Goal: Information Seeking & Learning: Learn about a topic

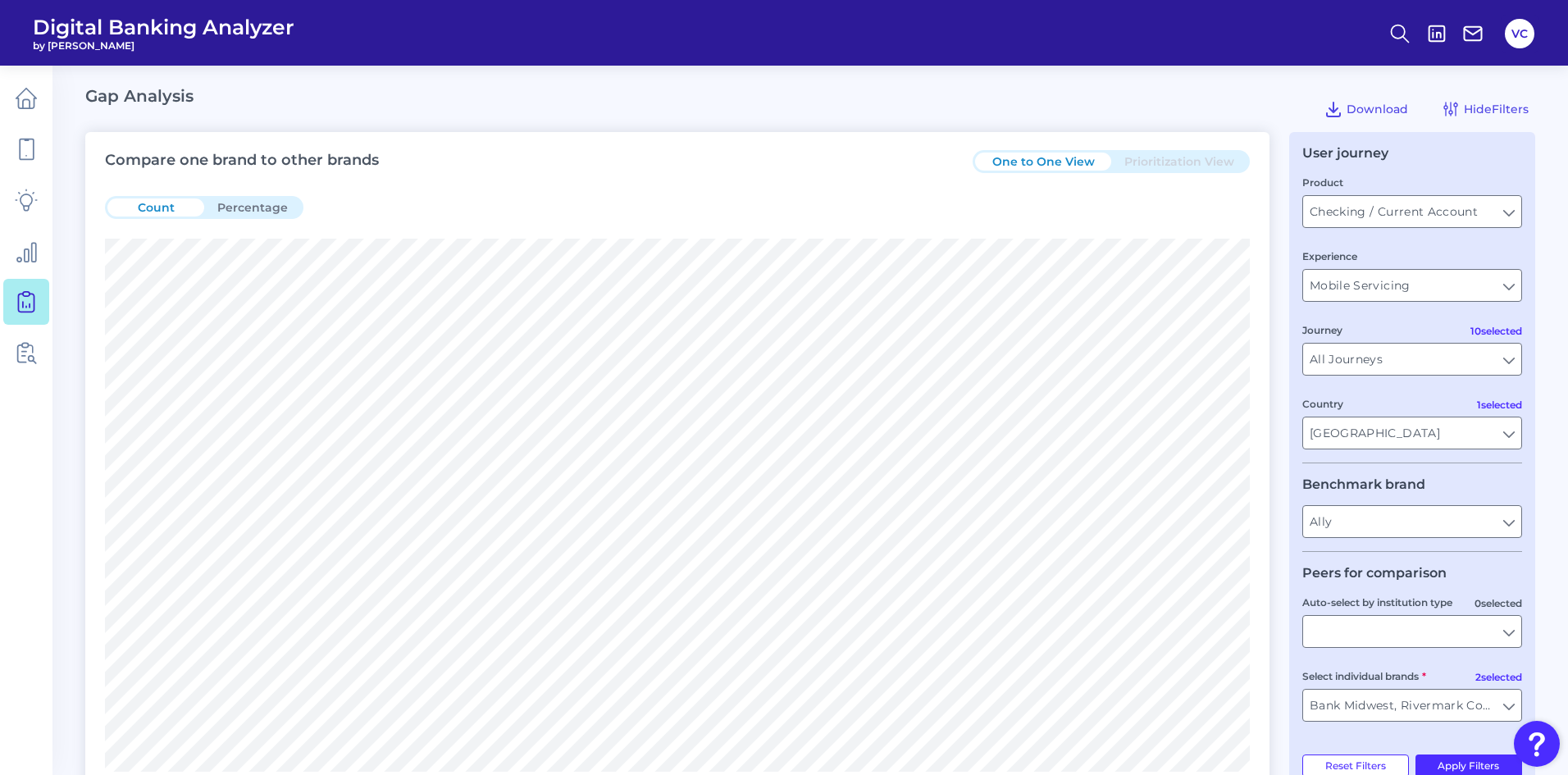
scroll to position [821, 0]
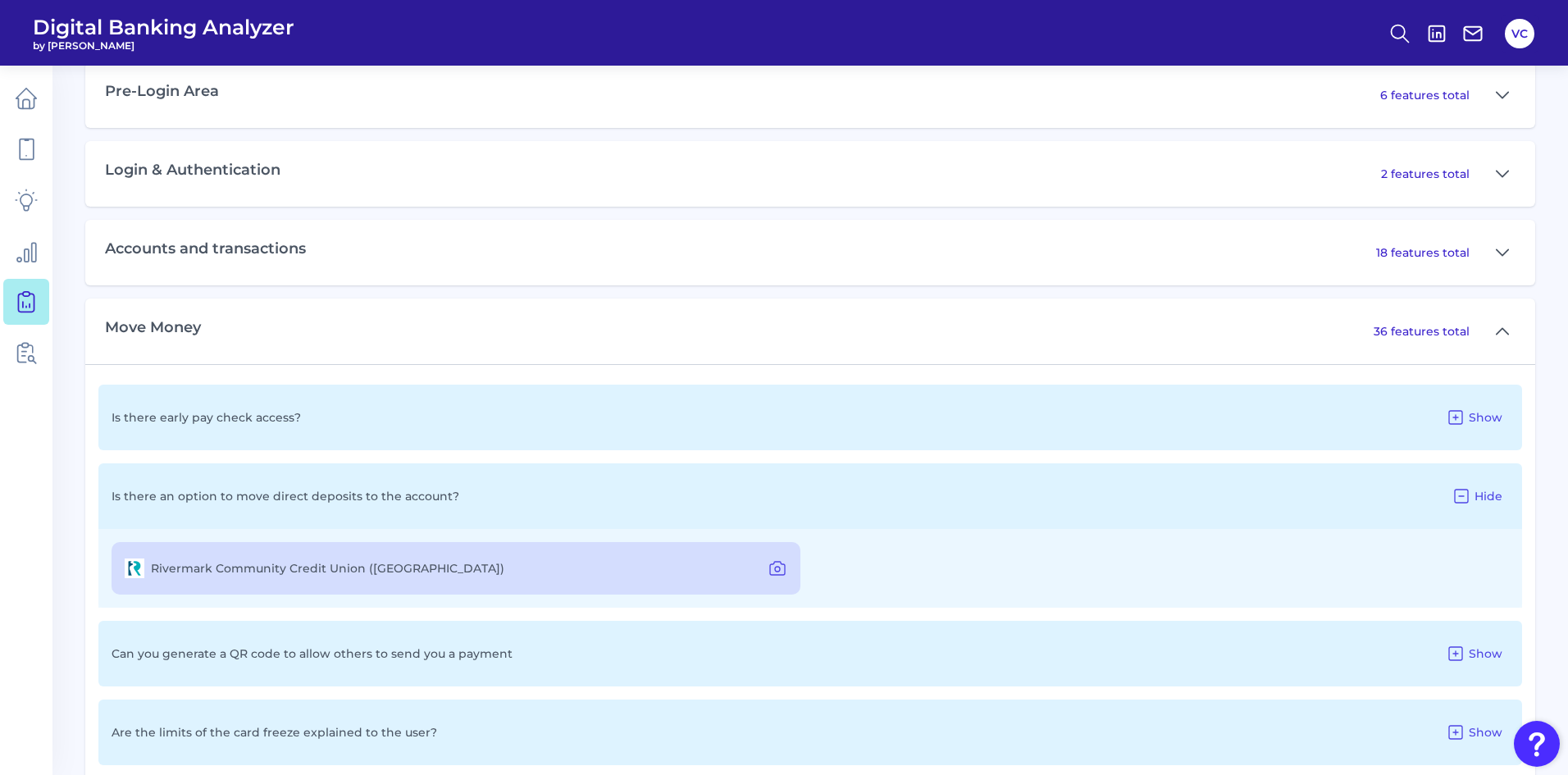
click at [905, 199] on div "Login & Authentication 2 features total" at bounding box center [810, 174] width 1450 height 65
click at [1458, 497] on icon at bounding box center [1461, 496] width 20 height 20
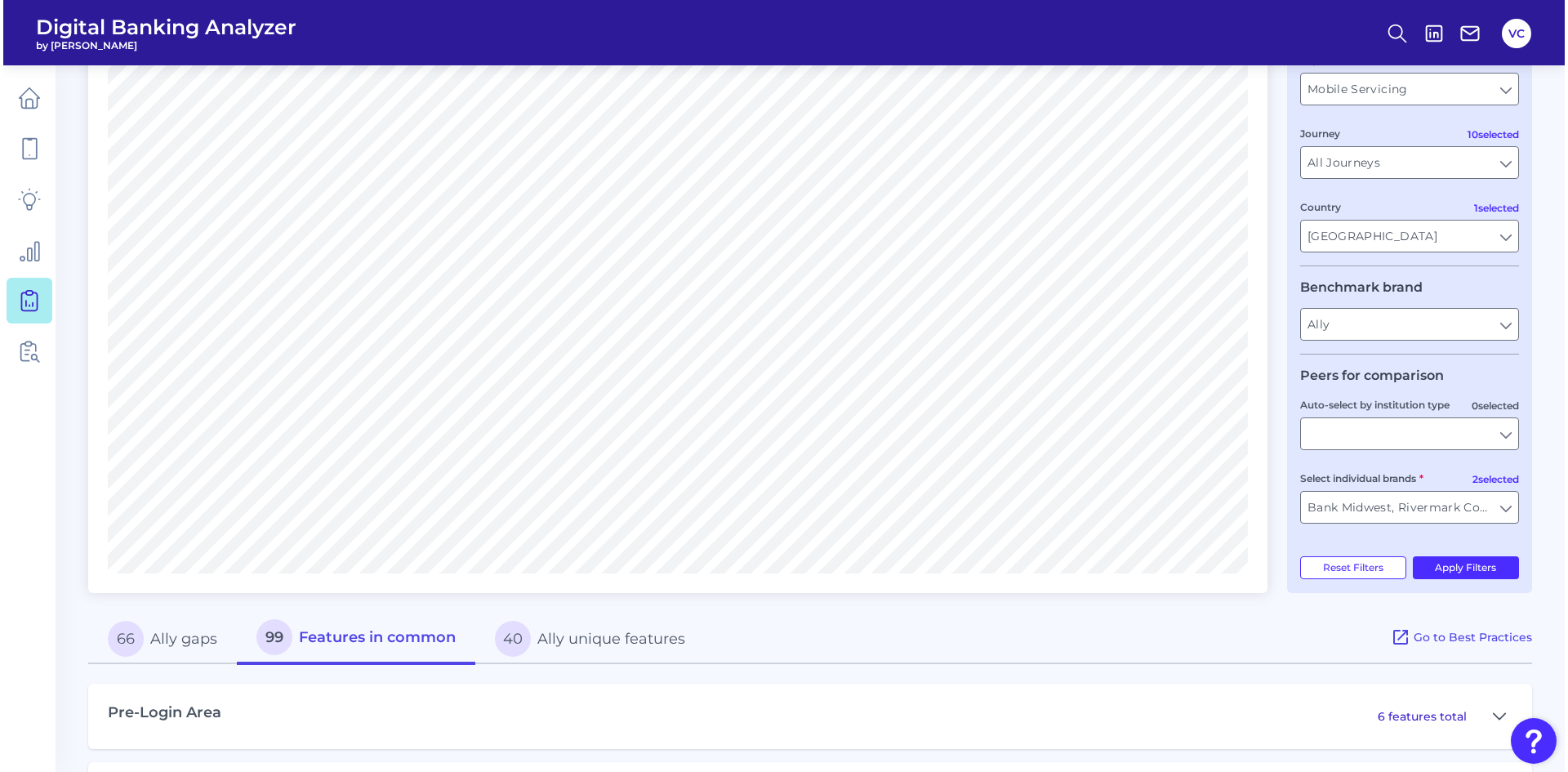
scroll to position [0, 0]
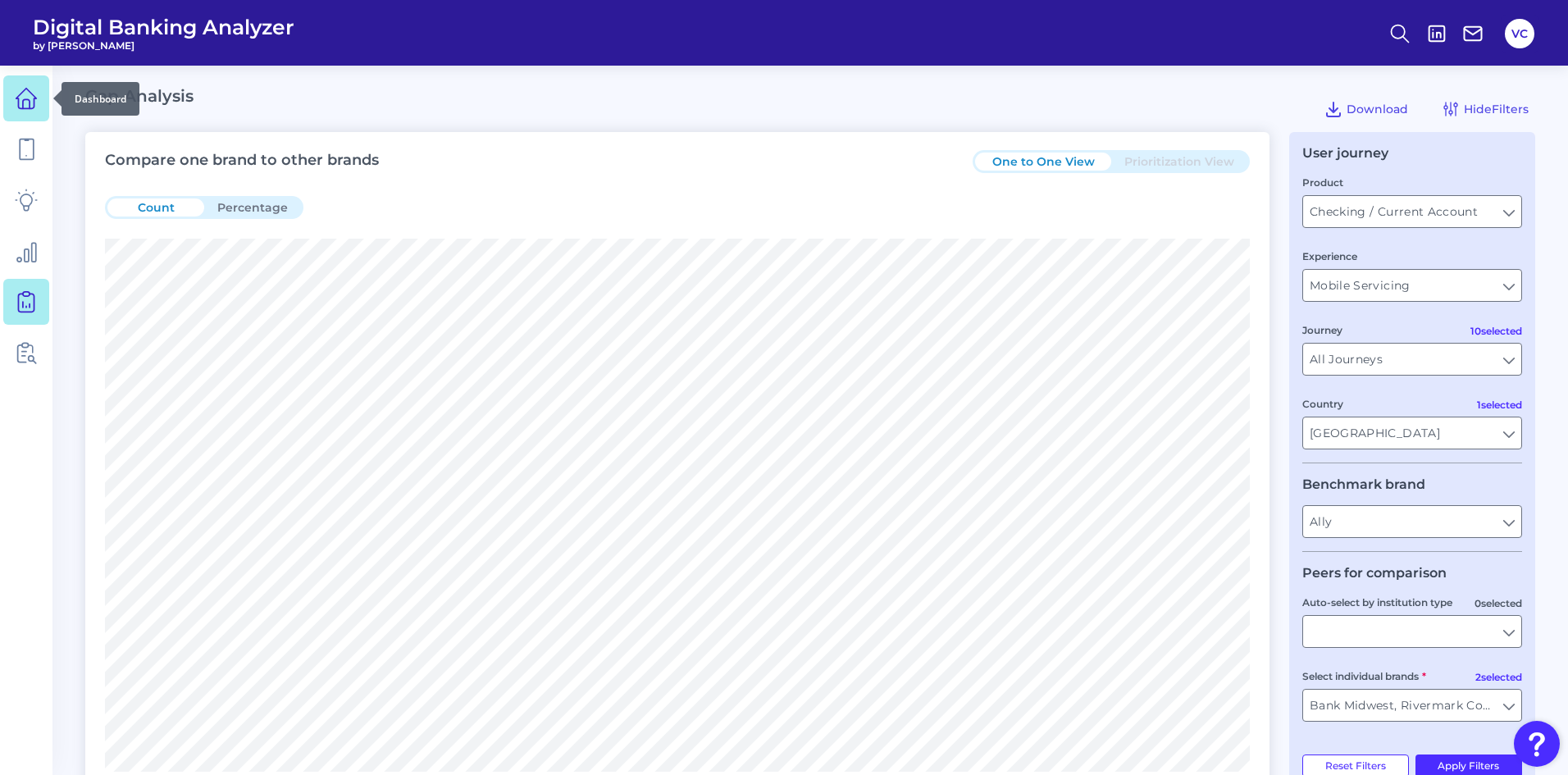
click at [21, 106] on icon at bounding box center [26, 98] width 23 height 23
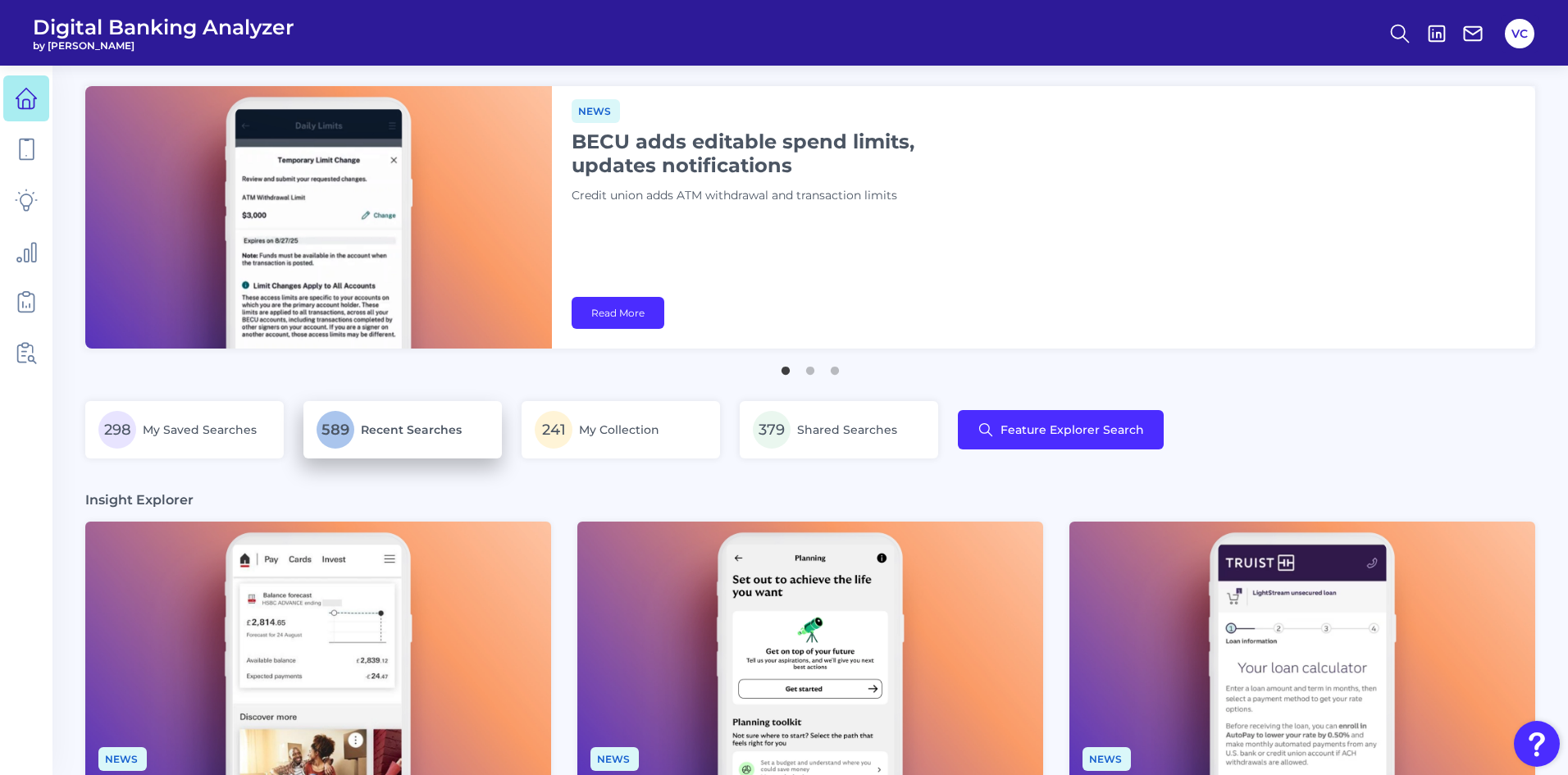
click at [423, 429] on span "Recent Searches" at bounding box center [411, 430] width 101 height 15
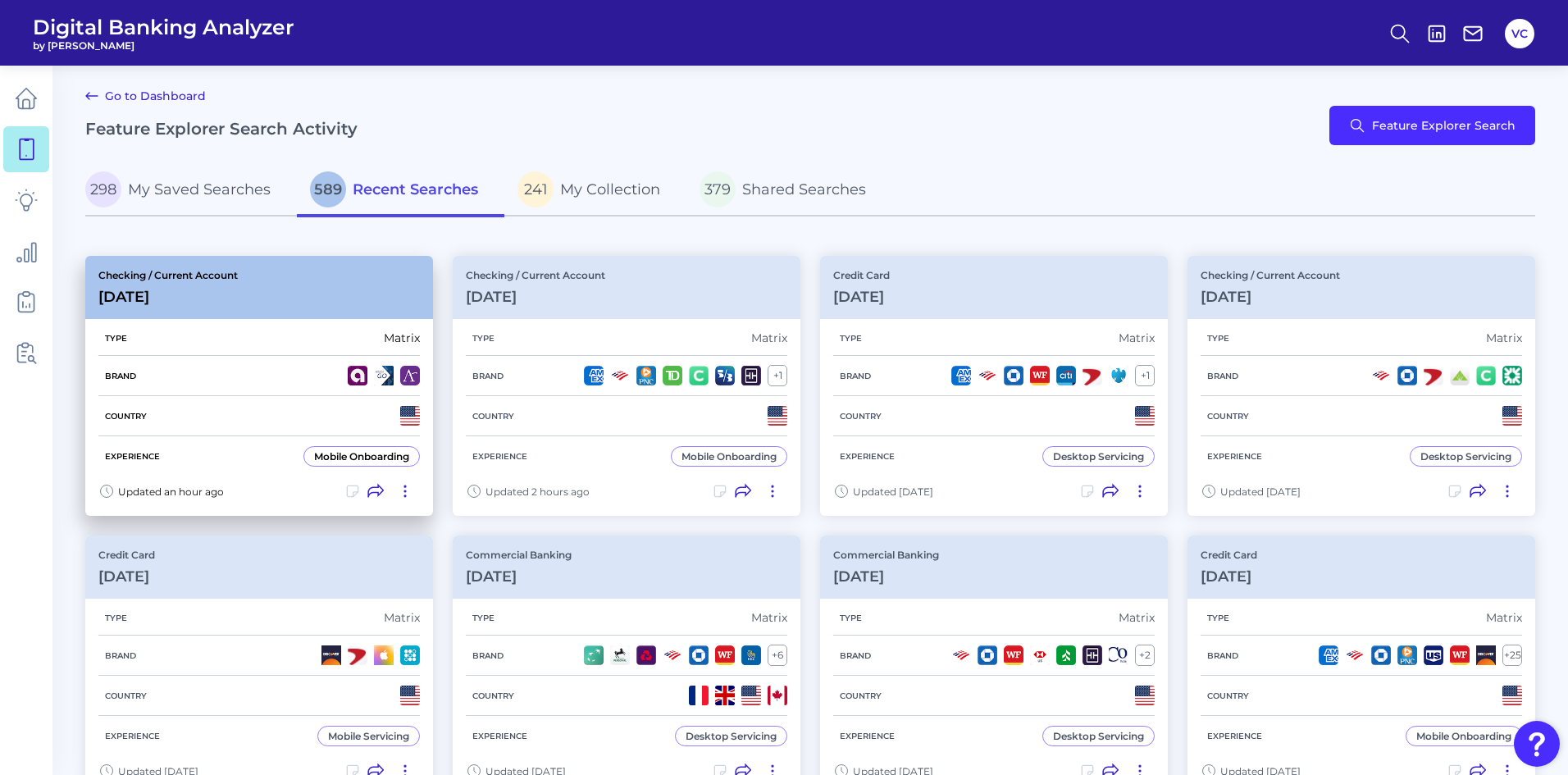
click at [205, 430] on div "Country" at bounding box center [259, 416] width 321 height 40
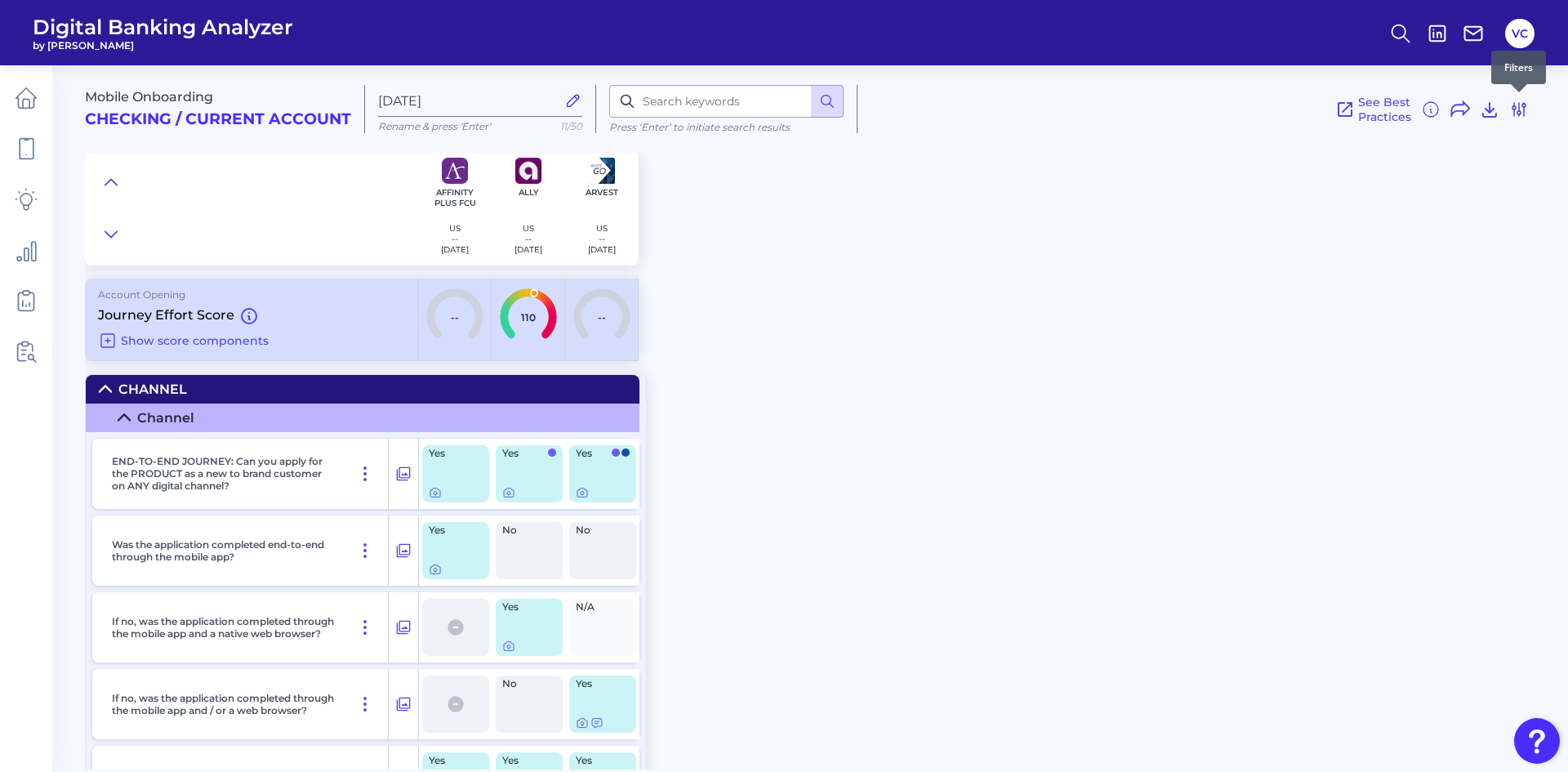
click at [1519, 114] on icon at bounding box center [1518, 109] width 13 height 13
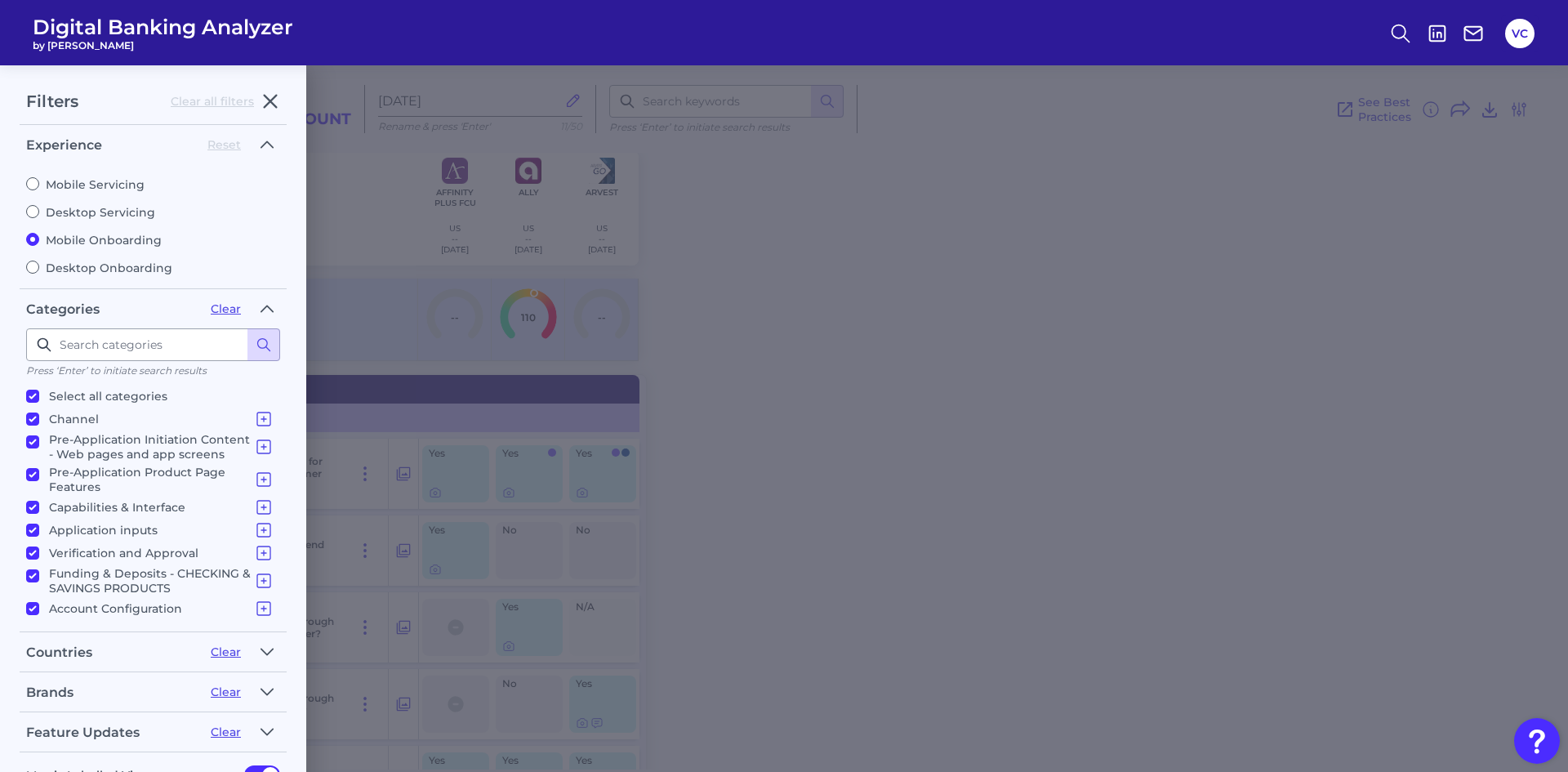
click at [28, 237] on input "Mobile Onboarding" at bounding box center [33, 239] width 13 height 13
click at [31, 276] on fieldset "Experience Reset Mobile Servicing Desktop Servicing Mobile Onboarding Desktop O…" at bounding box center [153, 211] width 267 height 157
click at [31, 262] on input "Desktop Onboarding" at bounding box center [33, 267] width 13 height 13
radio input "true"
click at [32, 237] on input "Mobile Onboarding" at bounding box center [33, 239] width 13 height 13
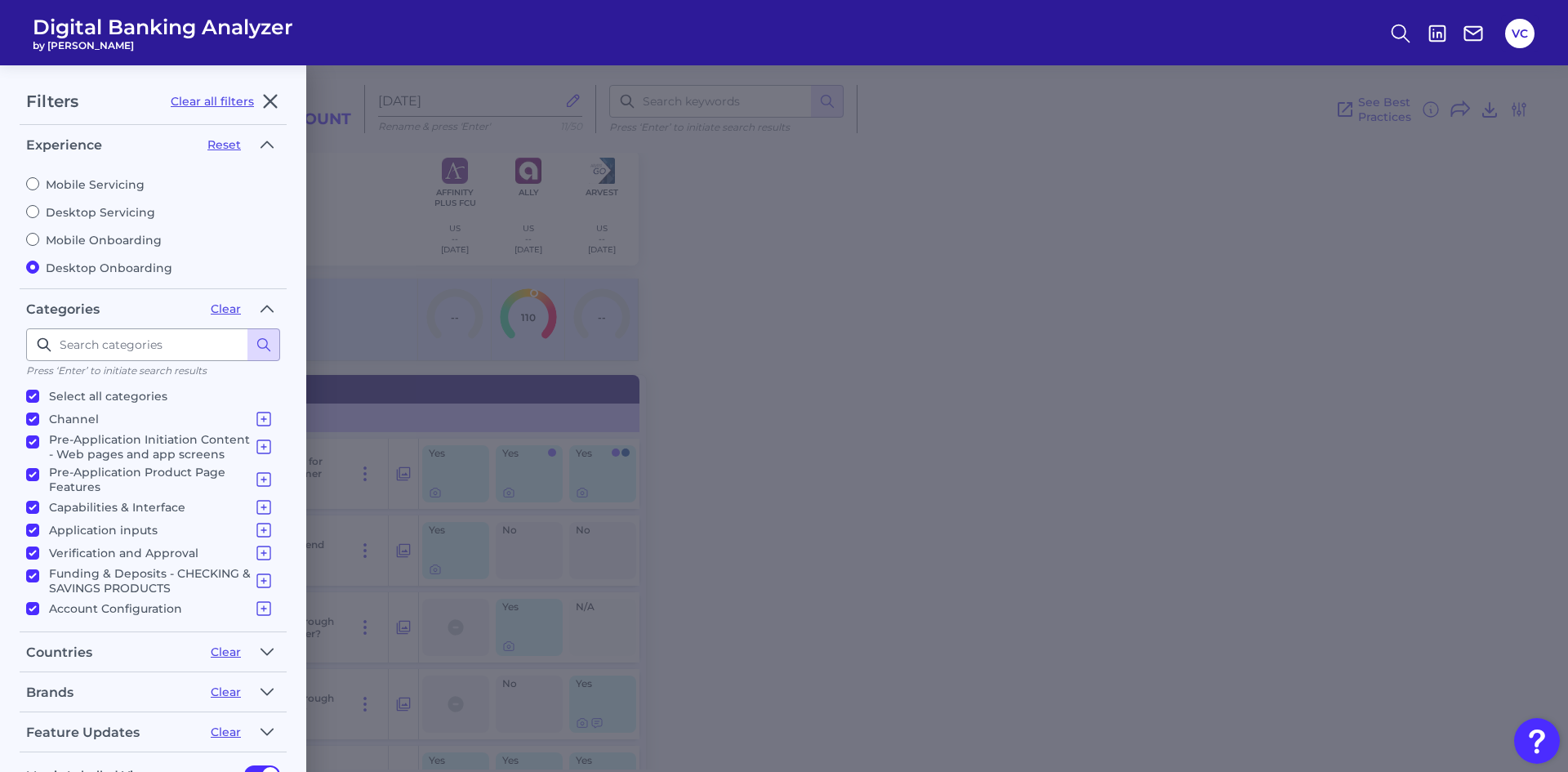
radio input "true"
radio input "false"
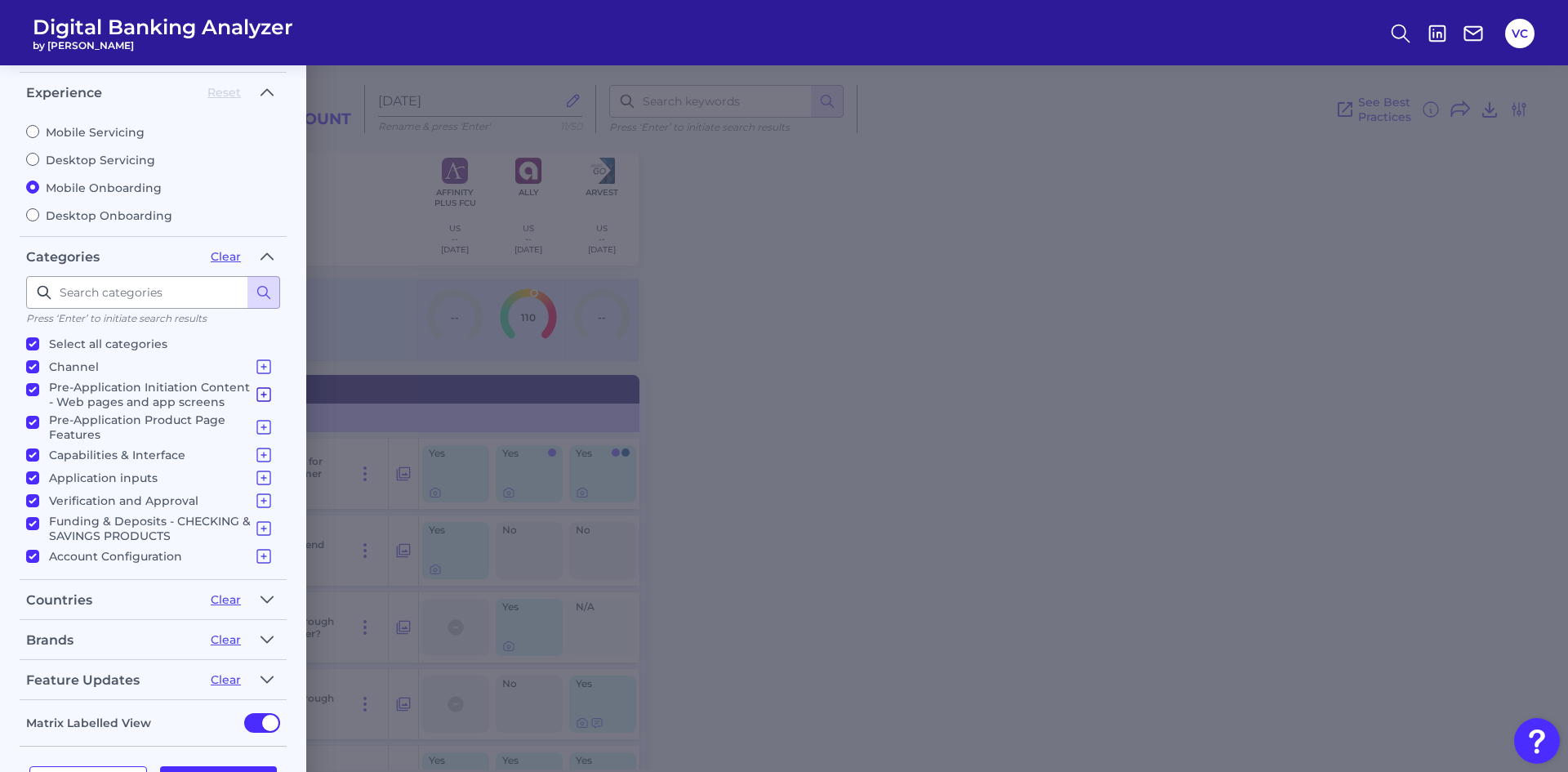
scroll to position [112, 0]
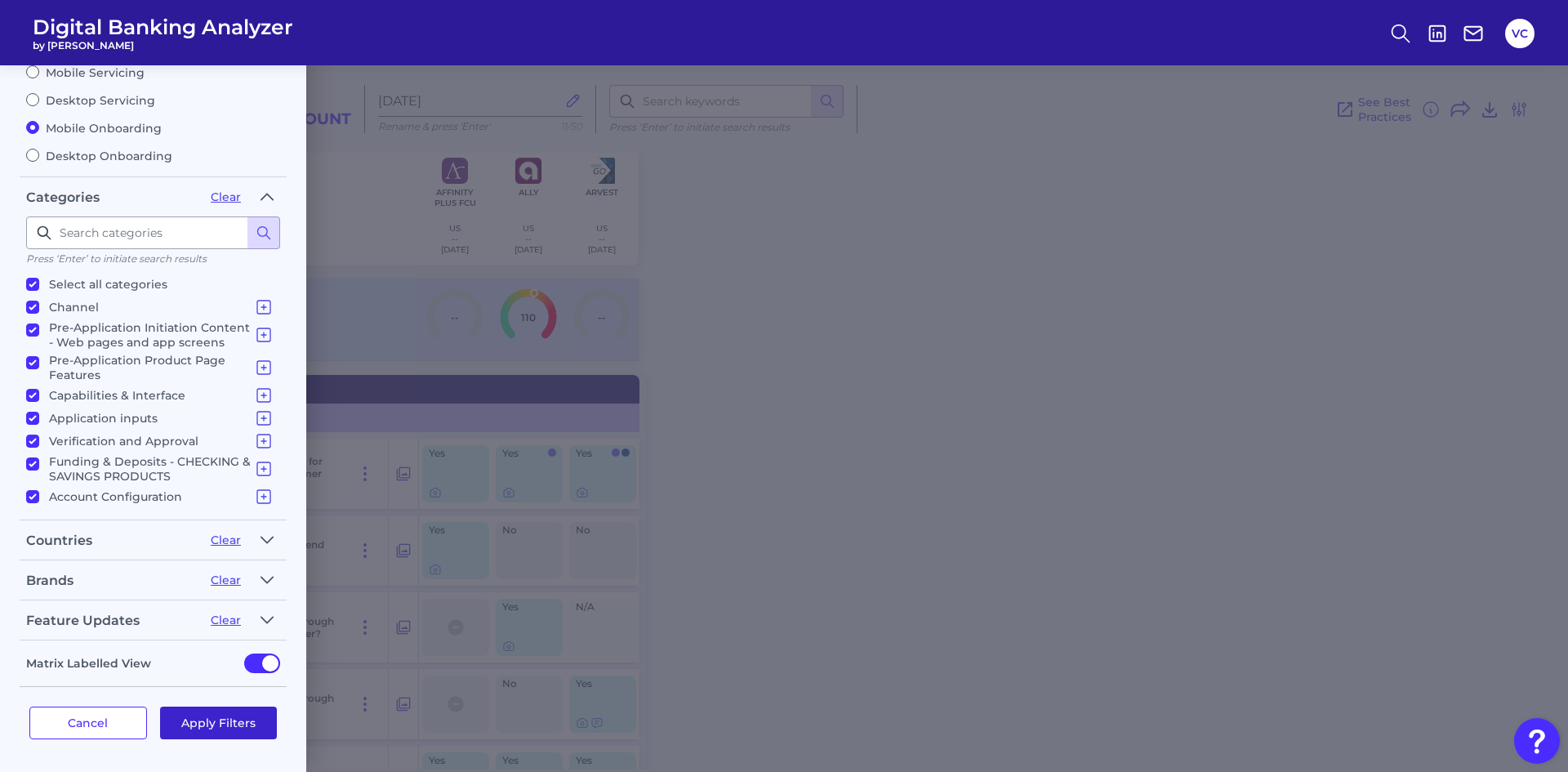
click at [224, 735] on button "Apply Filters" at bounding box center [218, 723] width 117 height 33
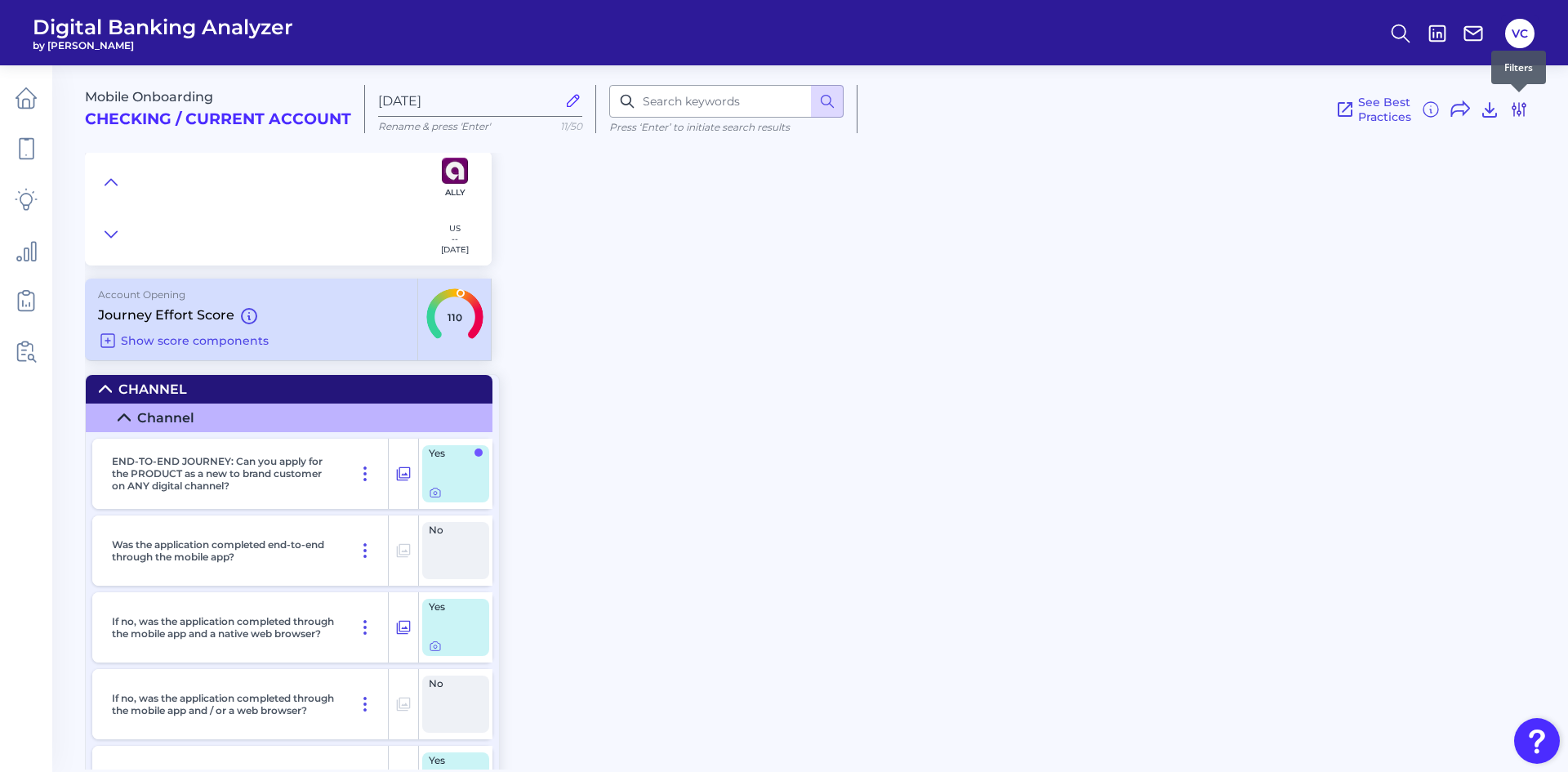
click at [1520, 110] on icon at bounding box center [1518, 109] width 20 height 20
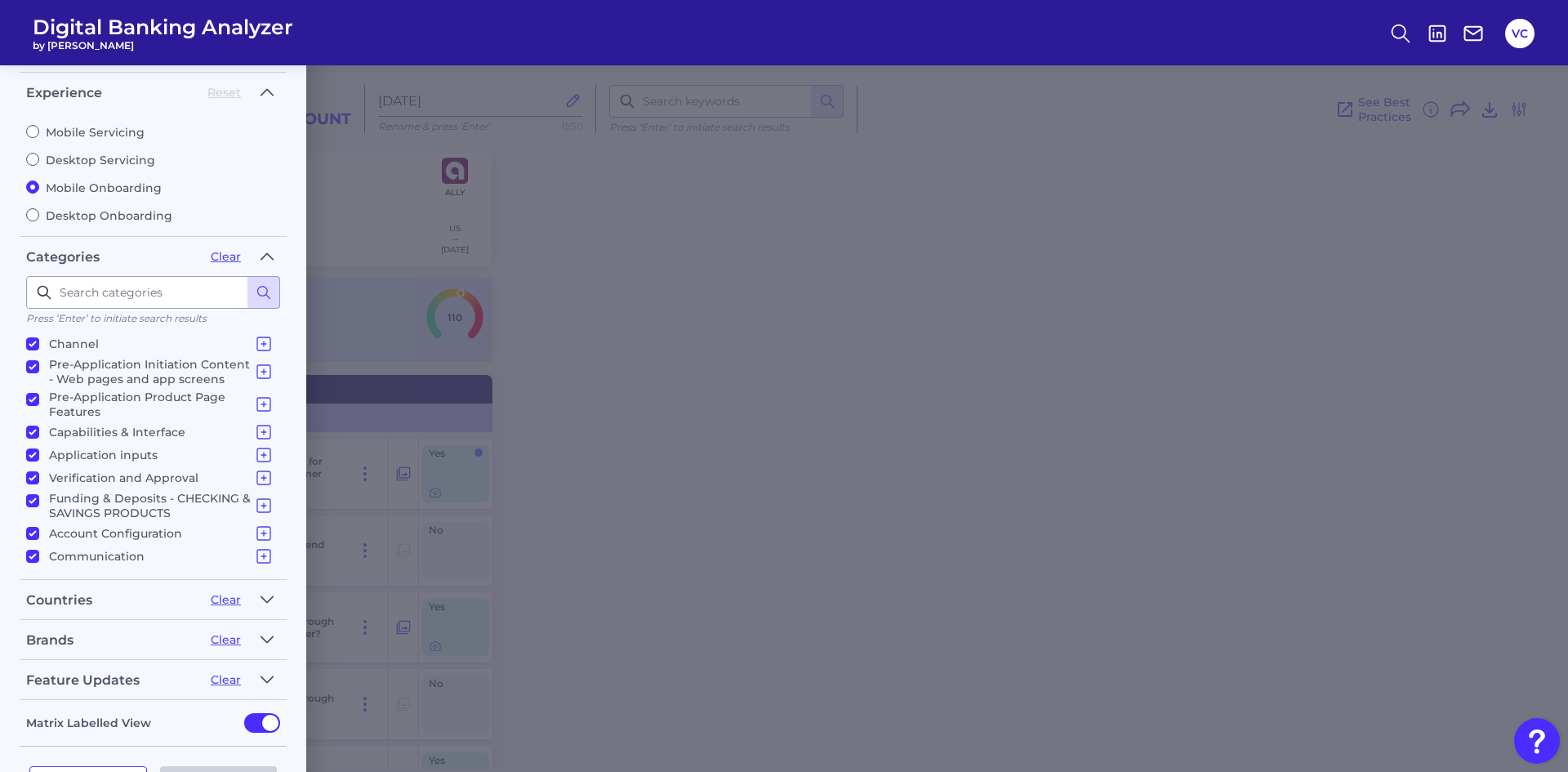
scroll to position [0, 0]
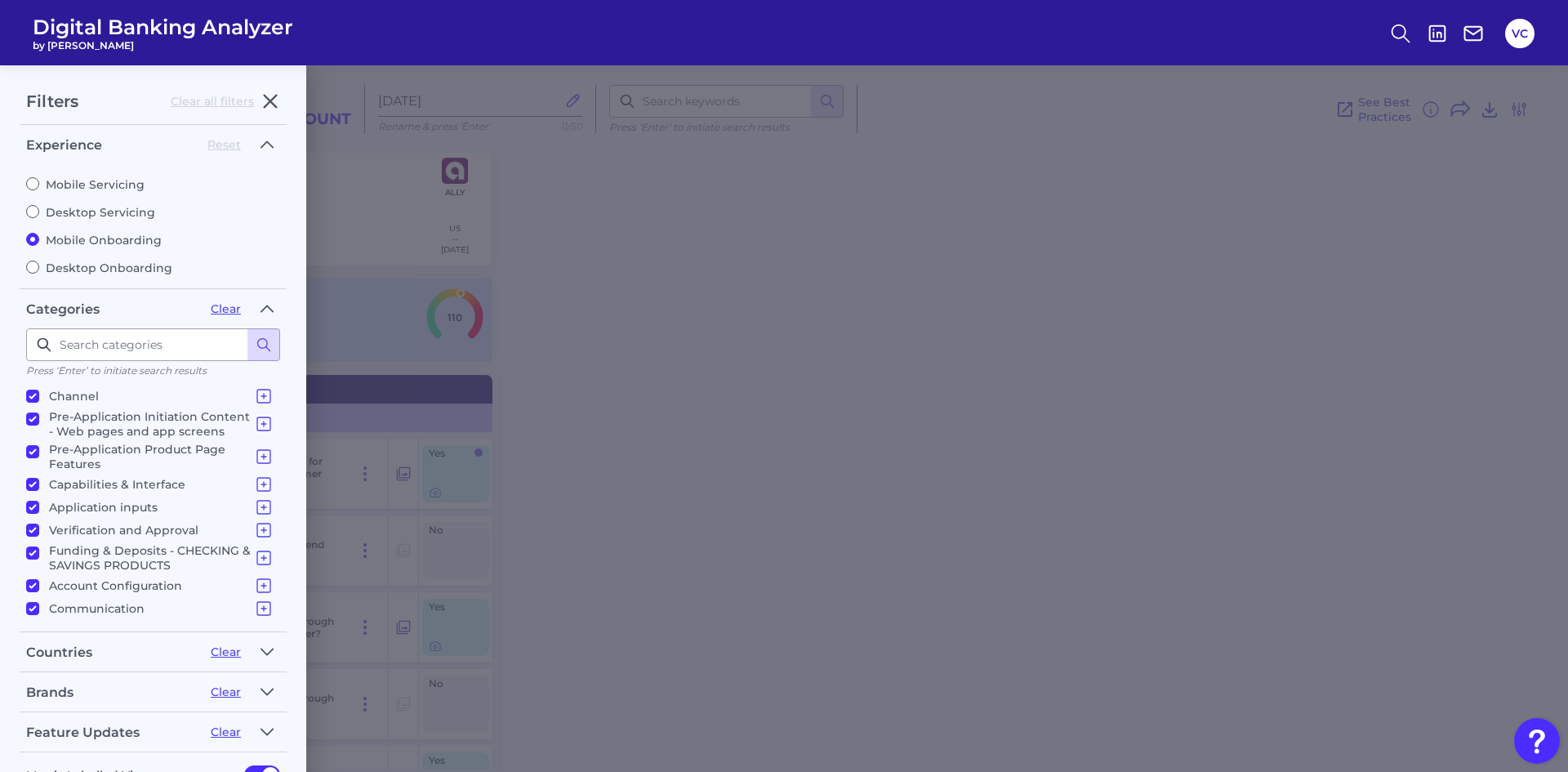
click at [31, 181] on input "Mobile Servicing" at bounding box center [33, 183] width 13 height 13
radio input "true"
radio input "false"
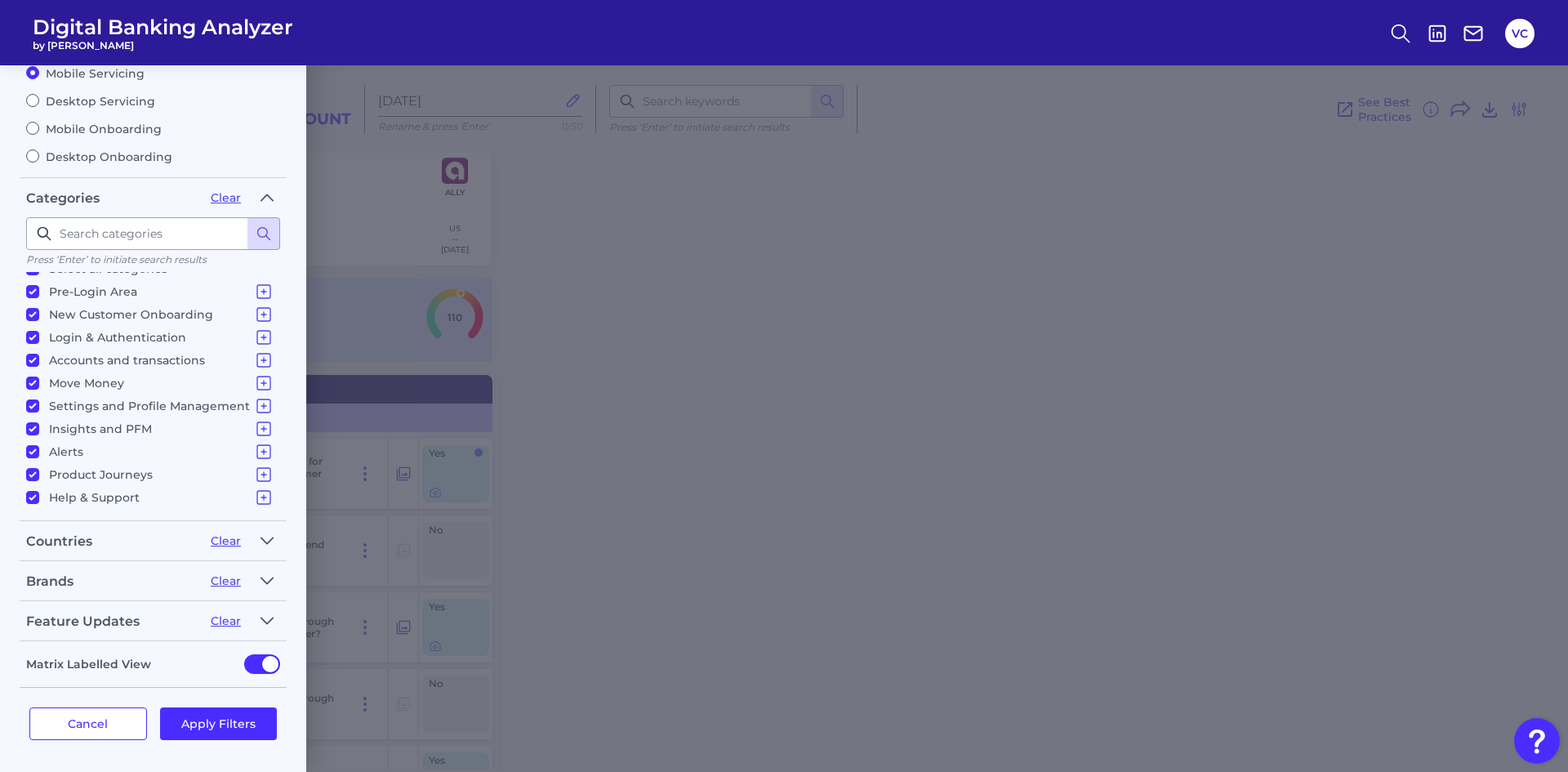
scroll to position [112, 0]
click at [215, 724] on button "Apply Filters" at bounding box center [218, 723] width 117 height 33
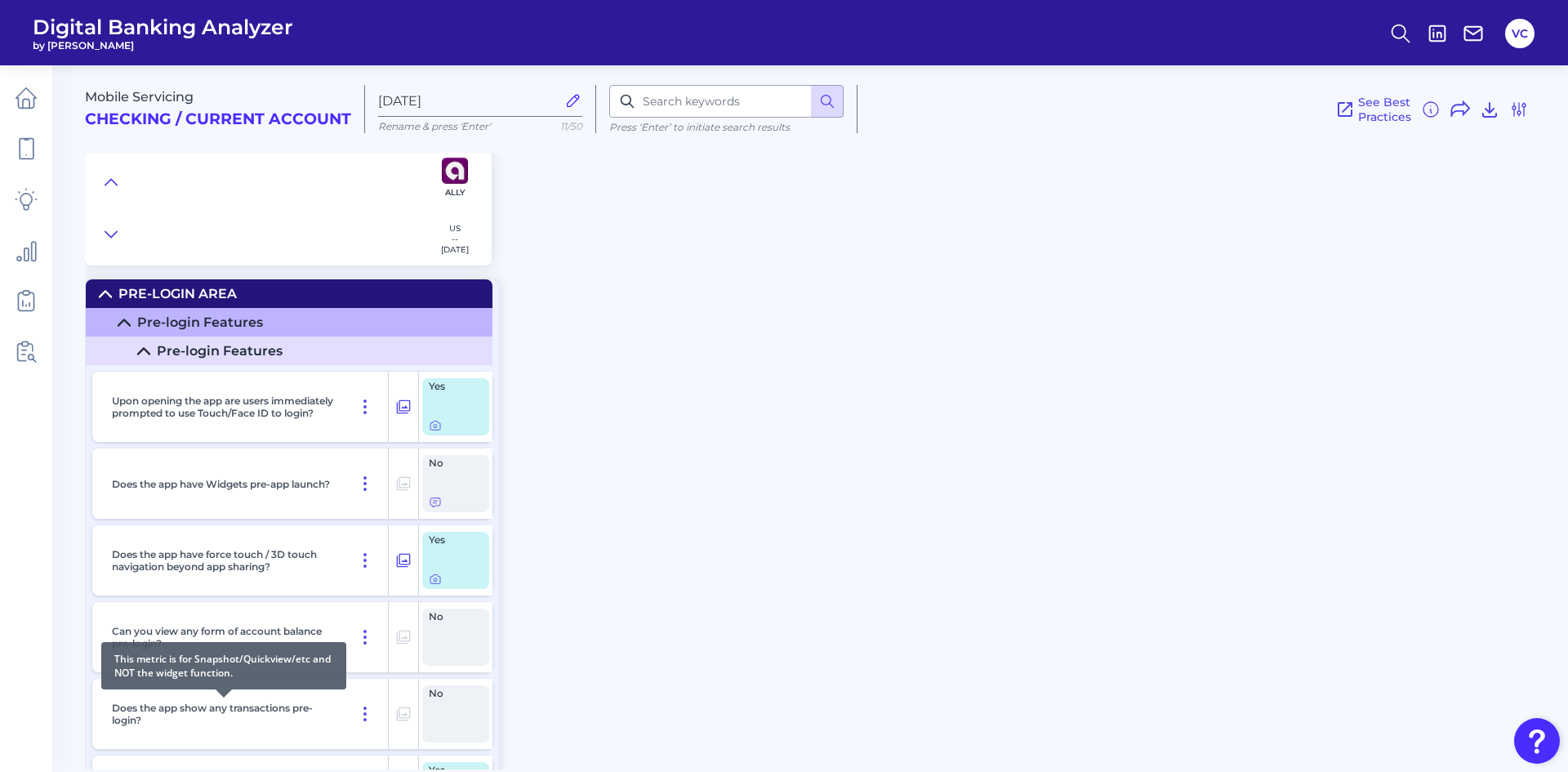
scroll to position [0, 0]
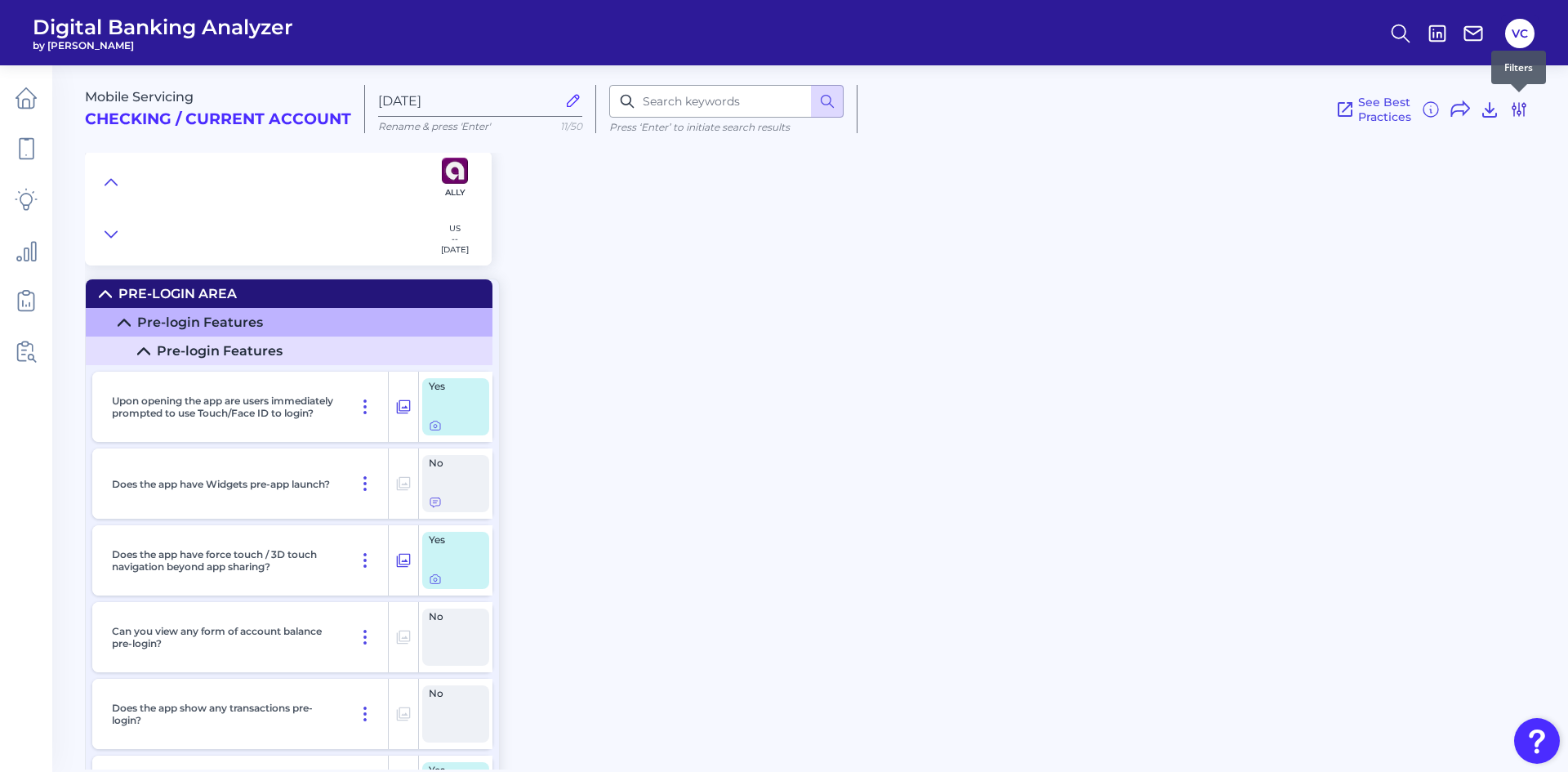
click at [1517, 113] on icon at bounding box center [1518, 109] width 20 height 20
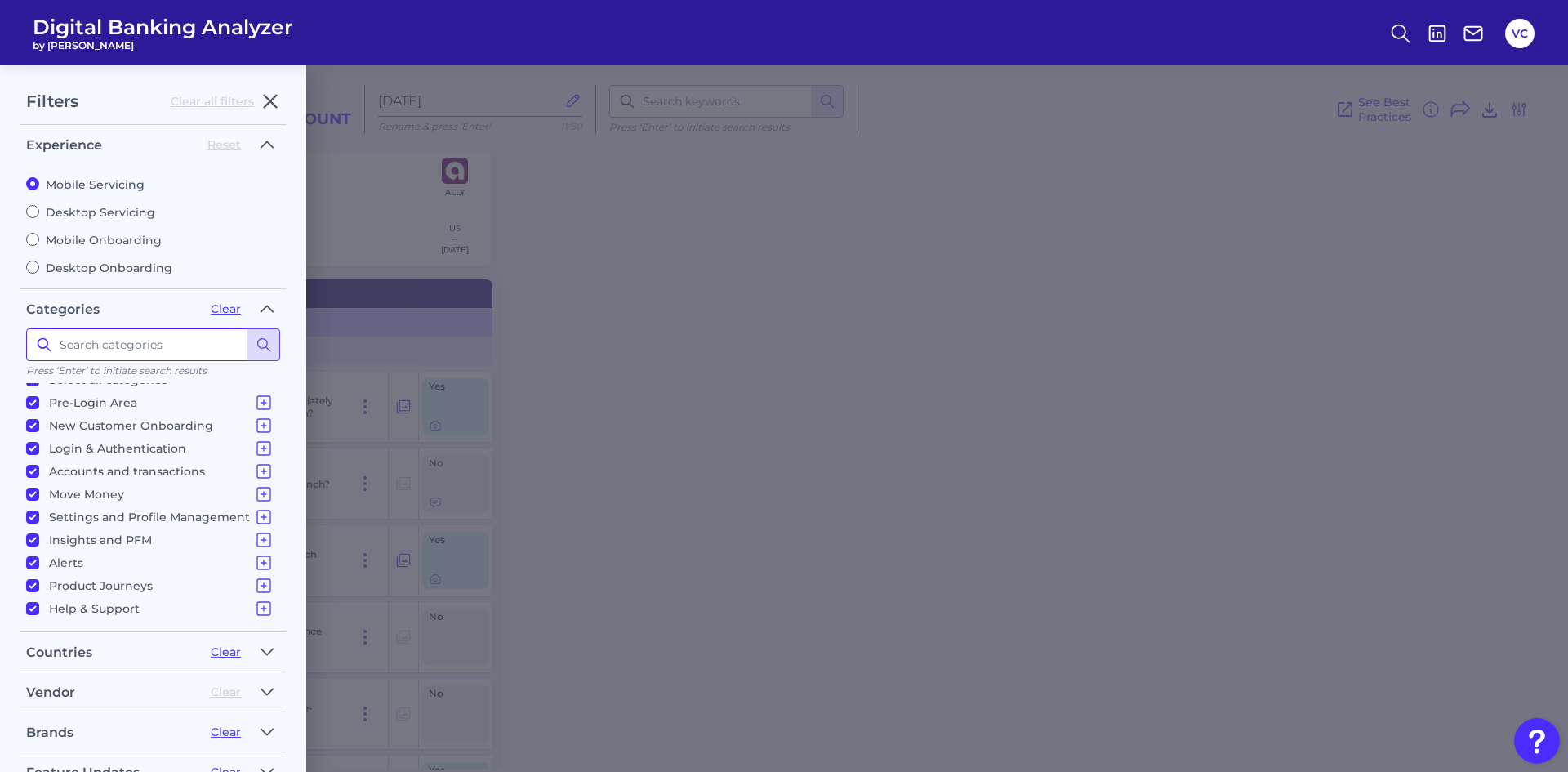
click at [199, 346] on input at bounding box center [153, 345] width 254 height 33
click at [283, 370] on fieldset "Categories Clear Press ‘Enter’ to initiate search results Select all categories…" at bounding box center [153, 464] width 267 height 336
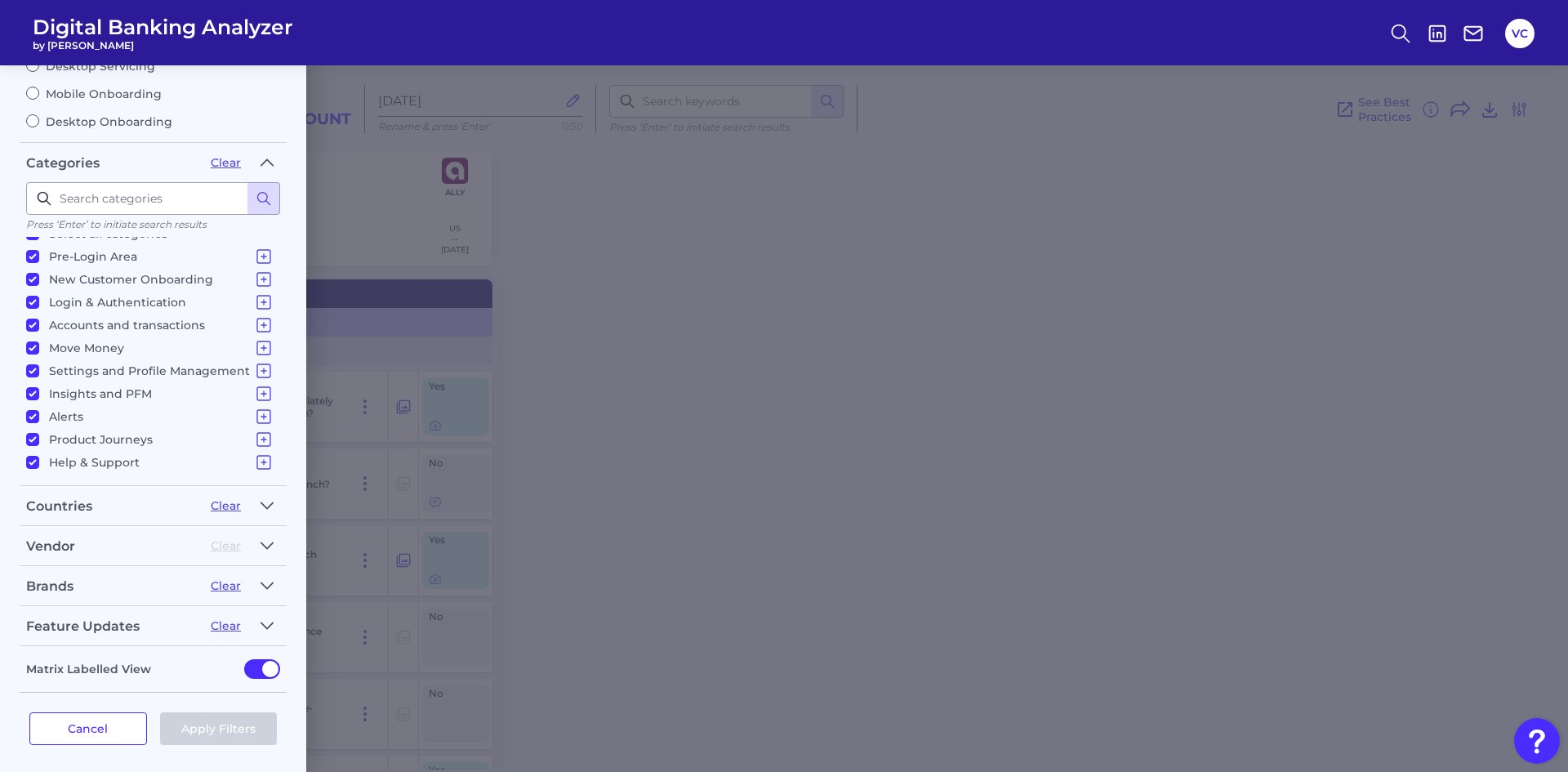
scroll to position [152, 0]
click at [265, 582] on icon "button" at bounding box center [266, 579] width 11 height 6
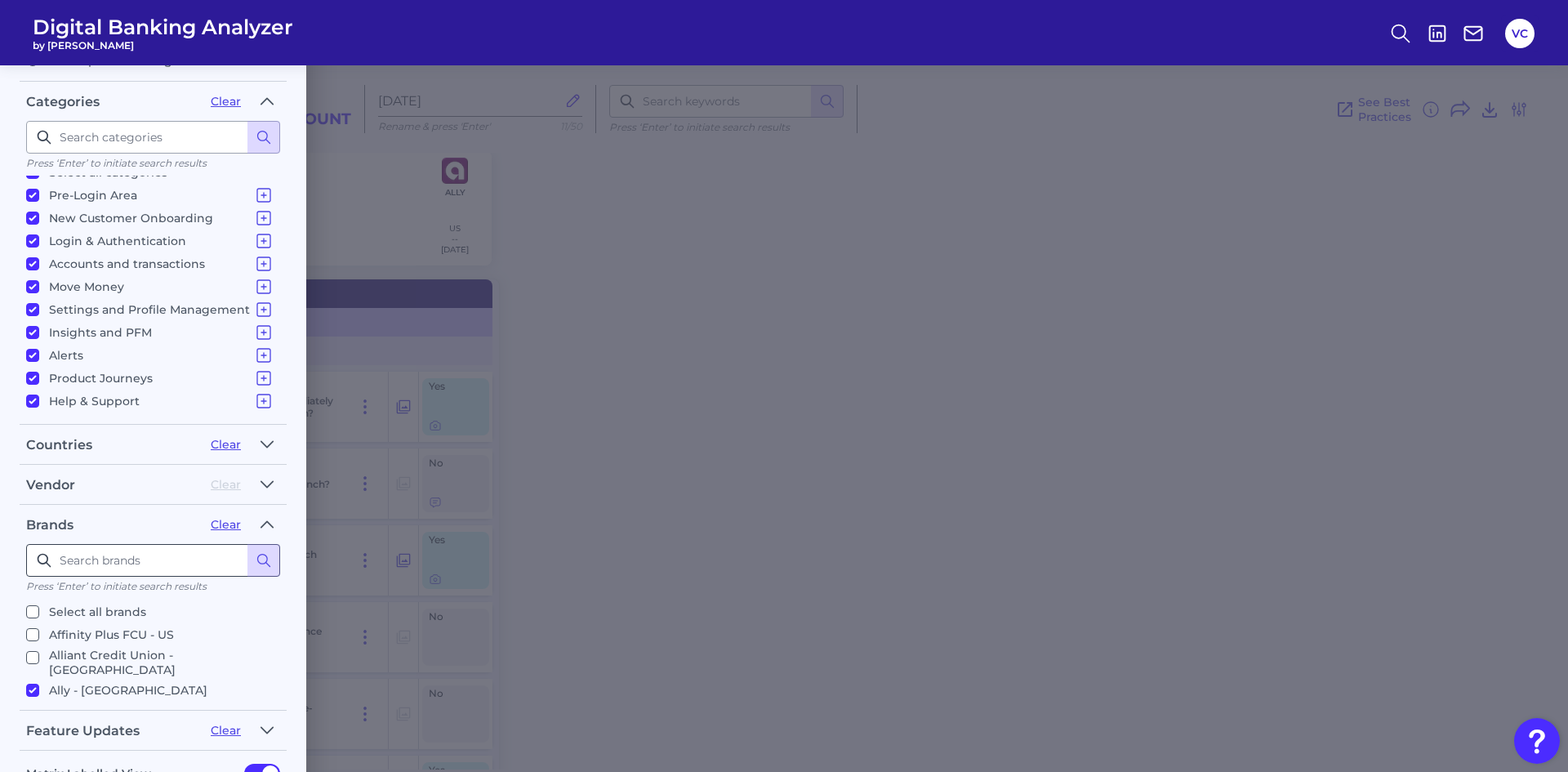
scroll to position [234, 0]
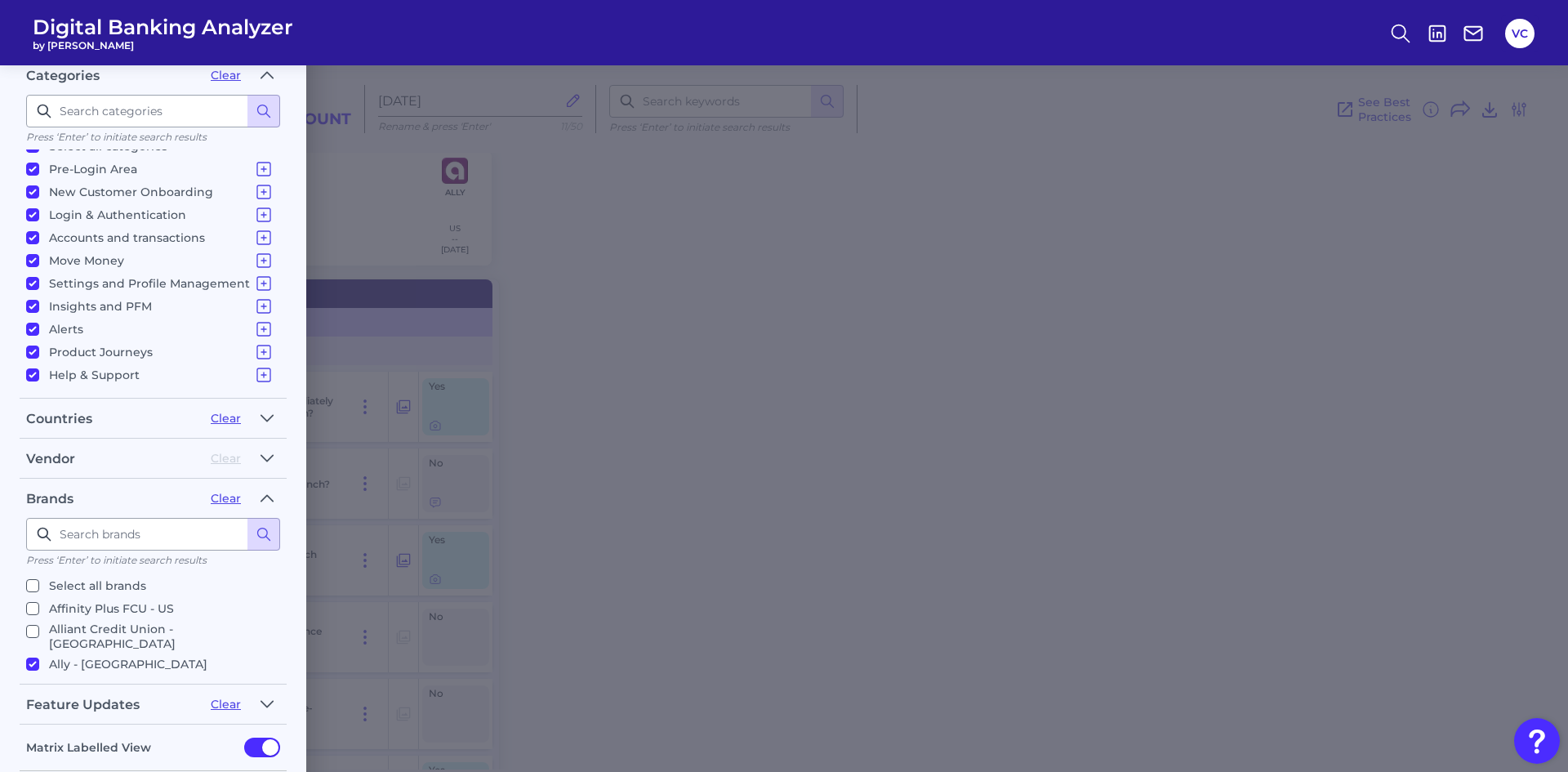
click at [36, 584] on input "Select all brands" at bounding box center [33, 585] width 13 height 13
checkbox input "true"
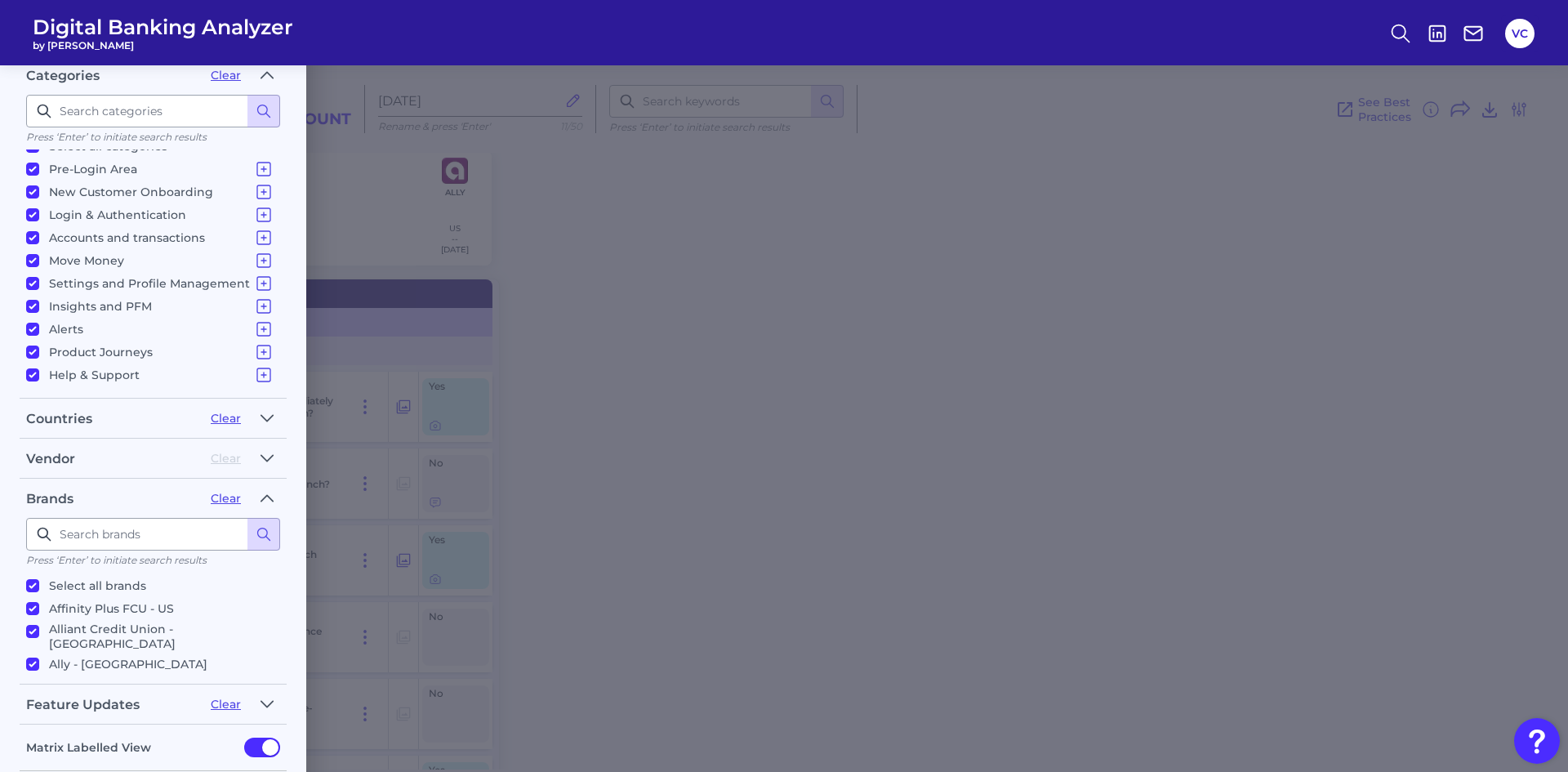
checkbox input "true"
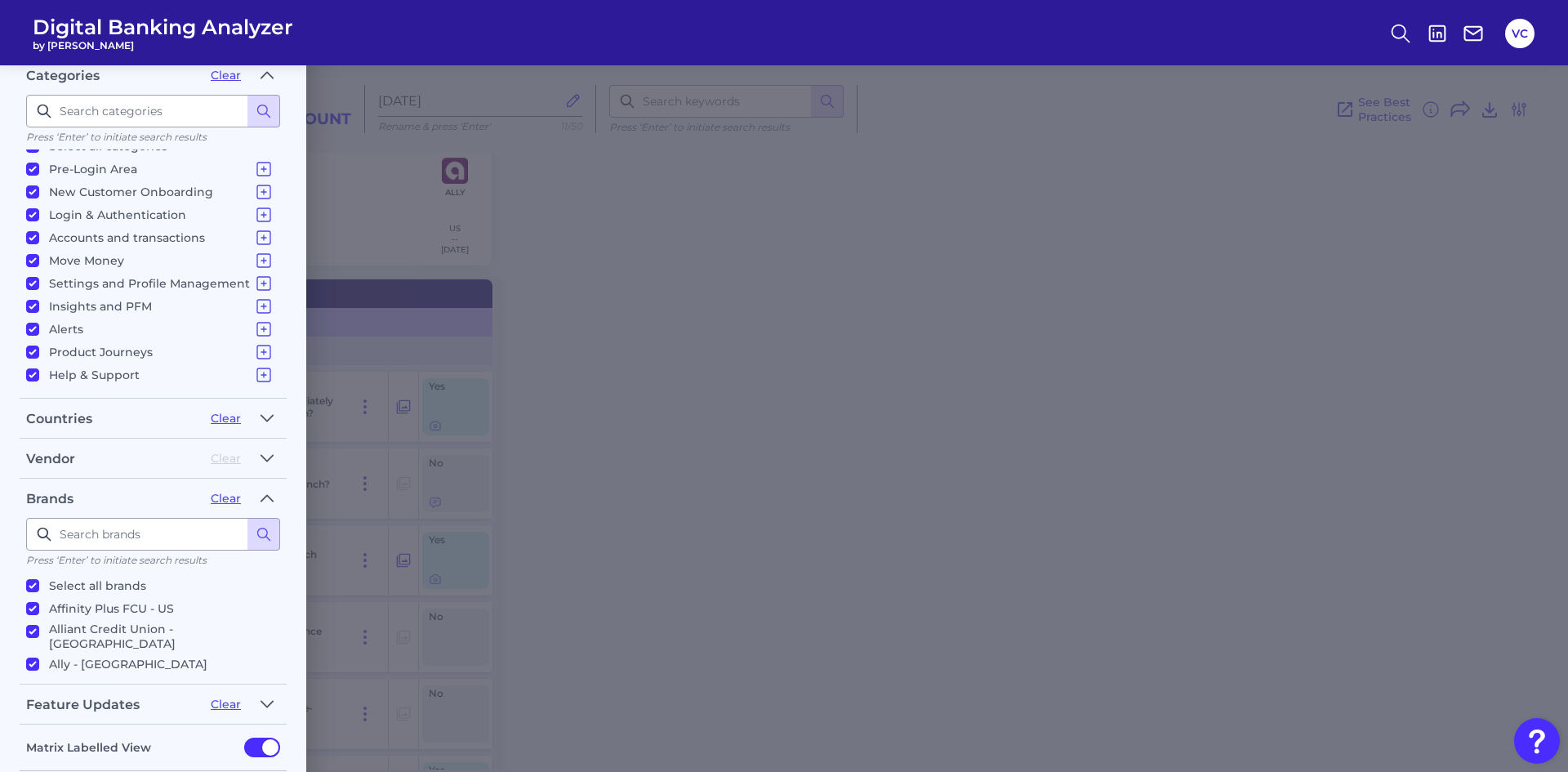
checkbox input "true"
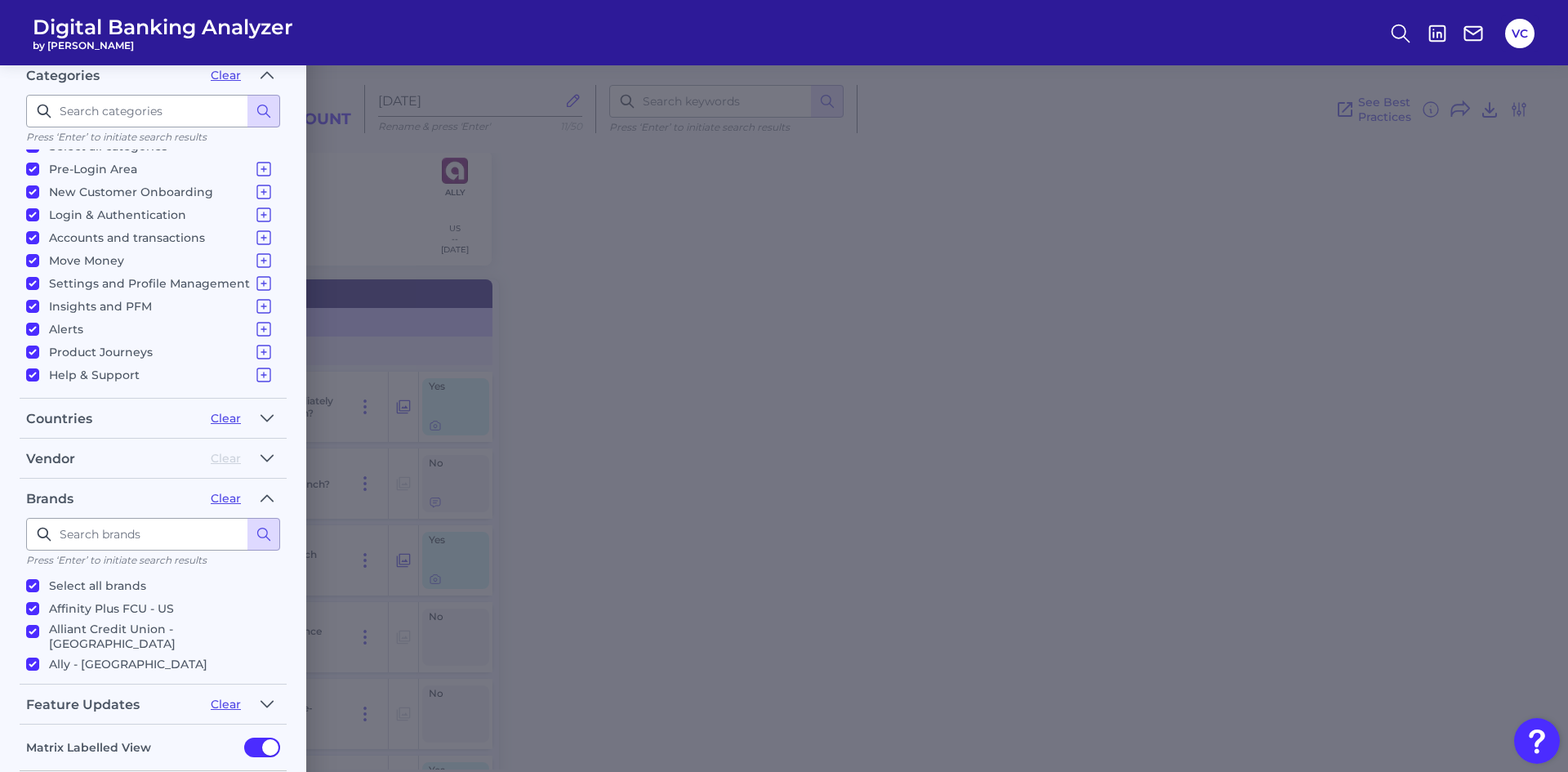
checkbox input "true"
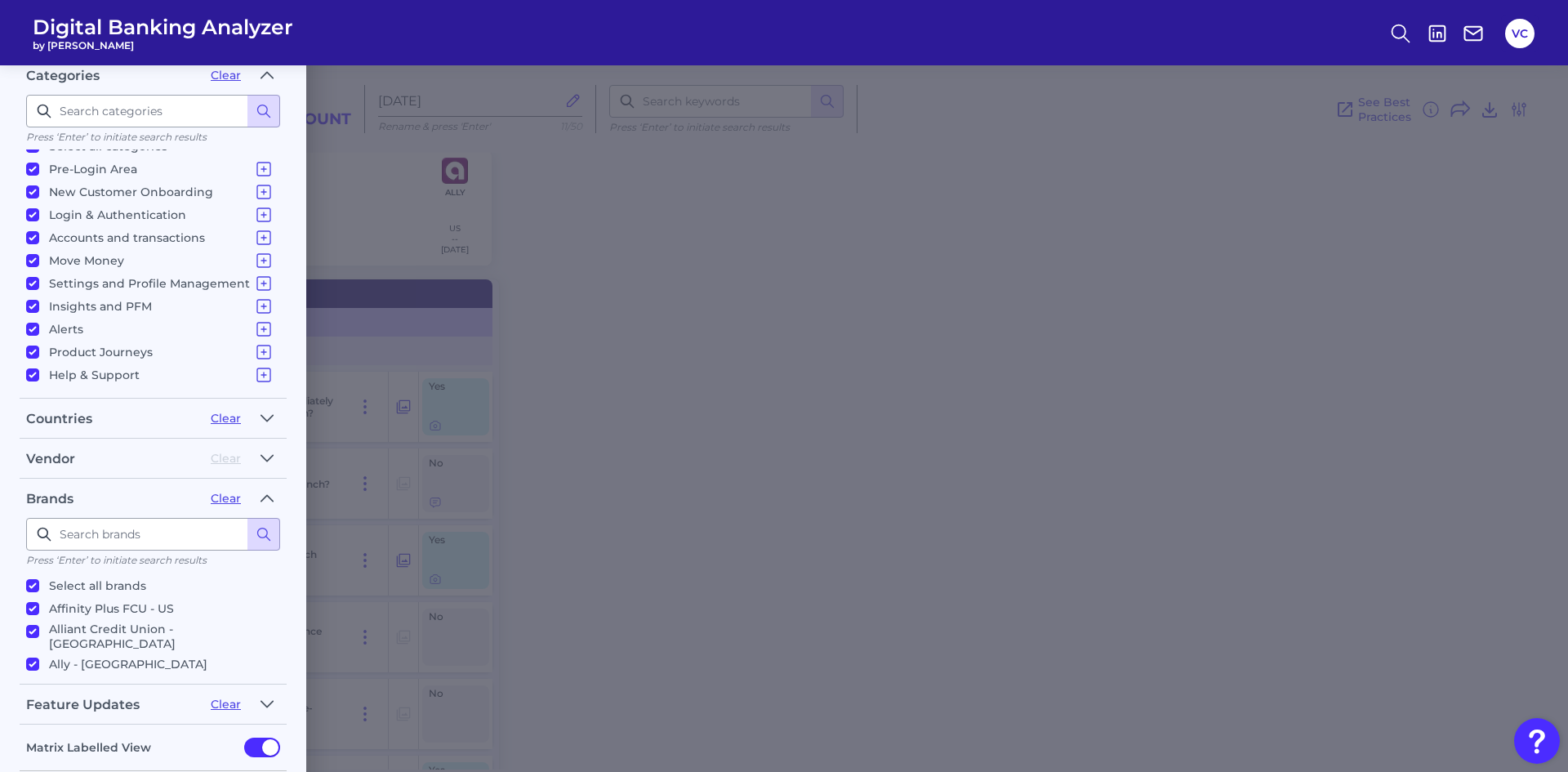
checkbox input "true"
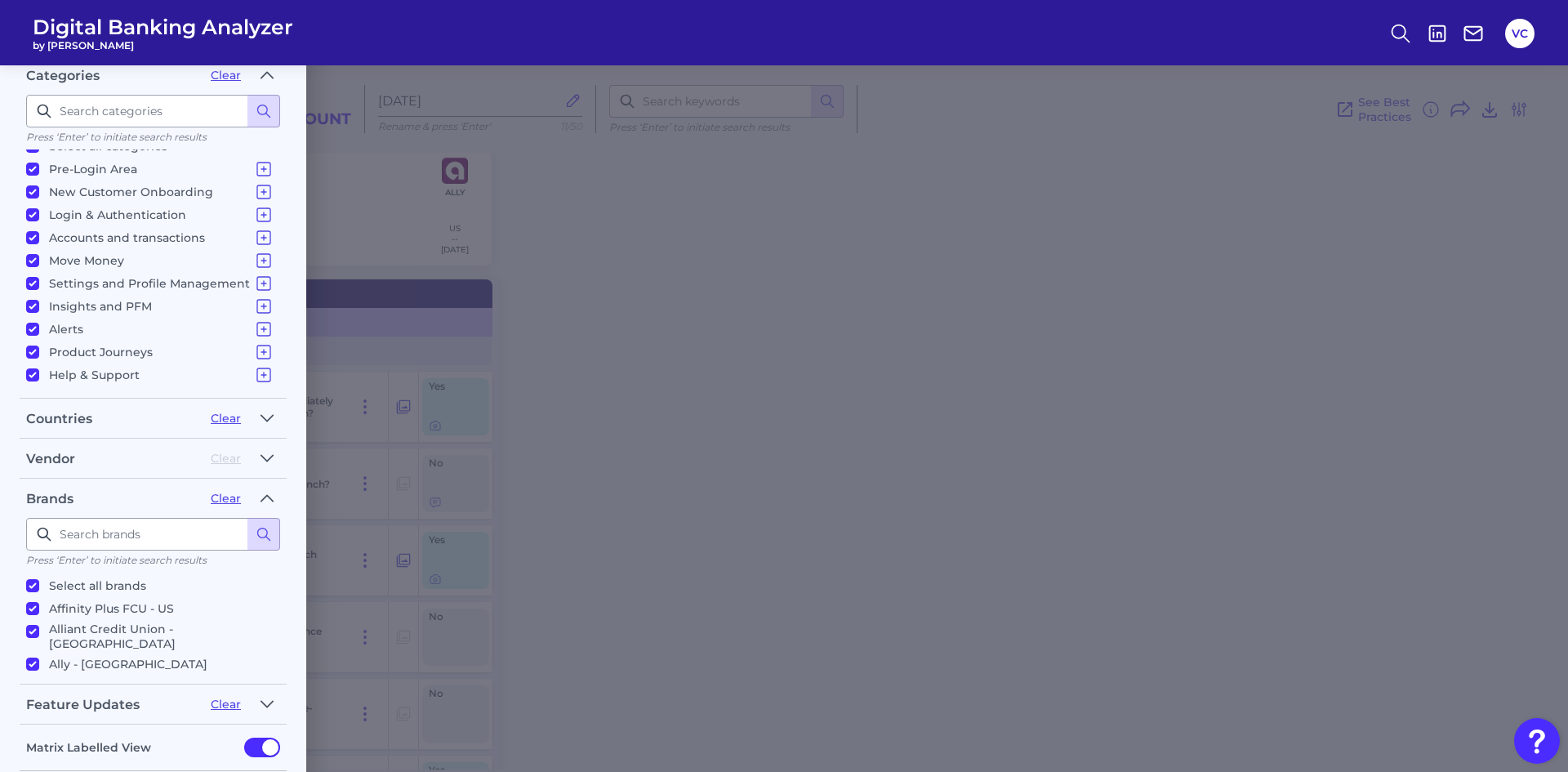
checkbox input "true"
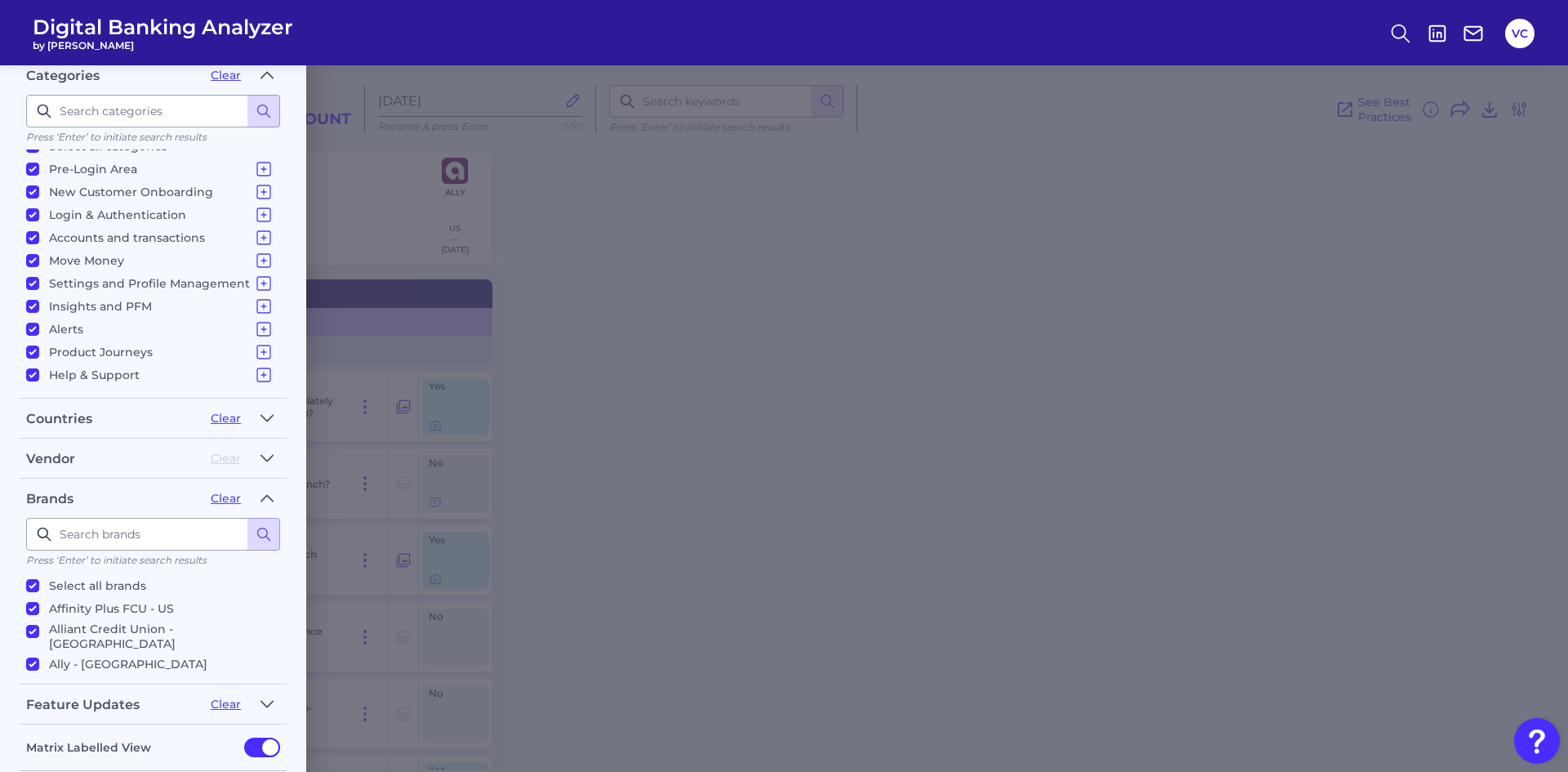
checkbox input "true"
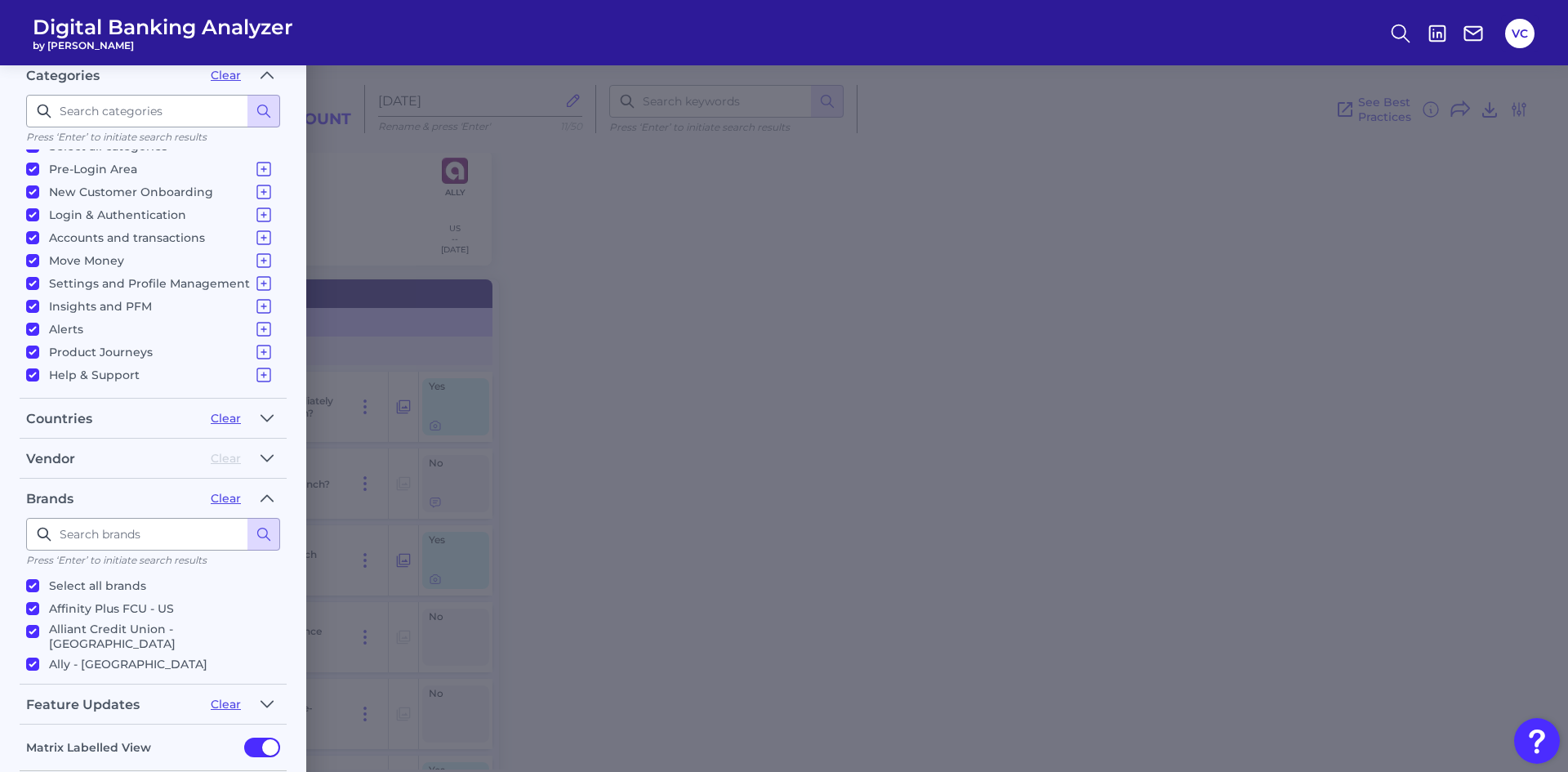
checkbox input "true"
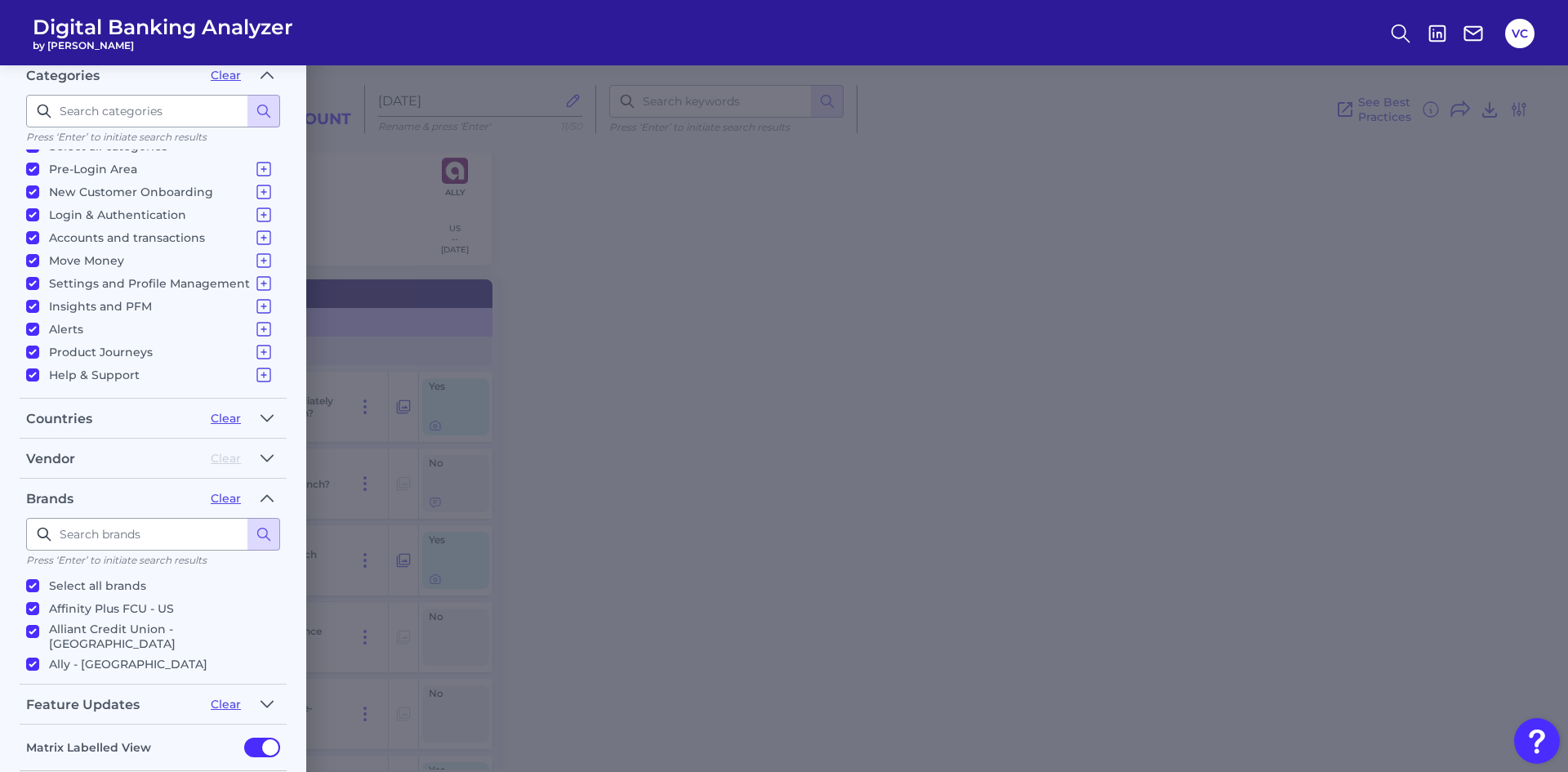
checkbox input "true"
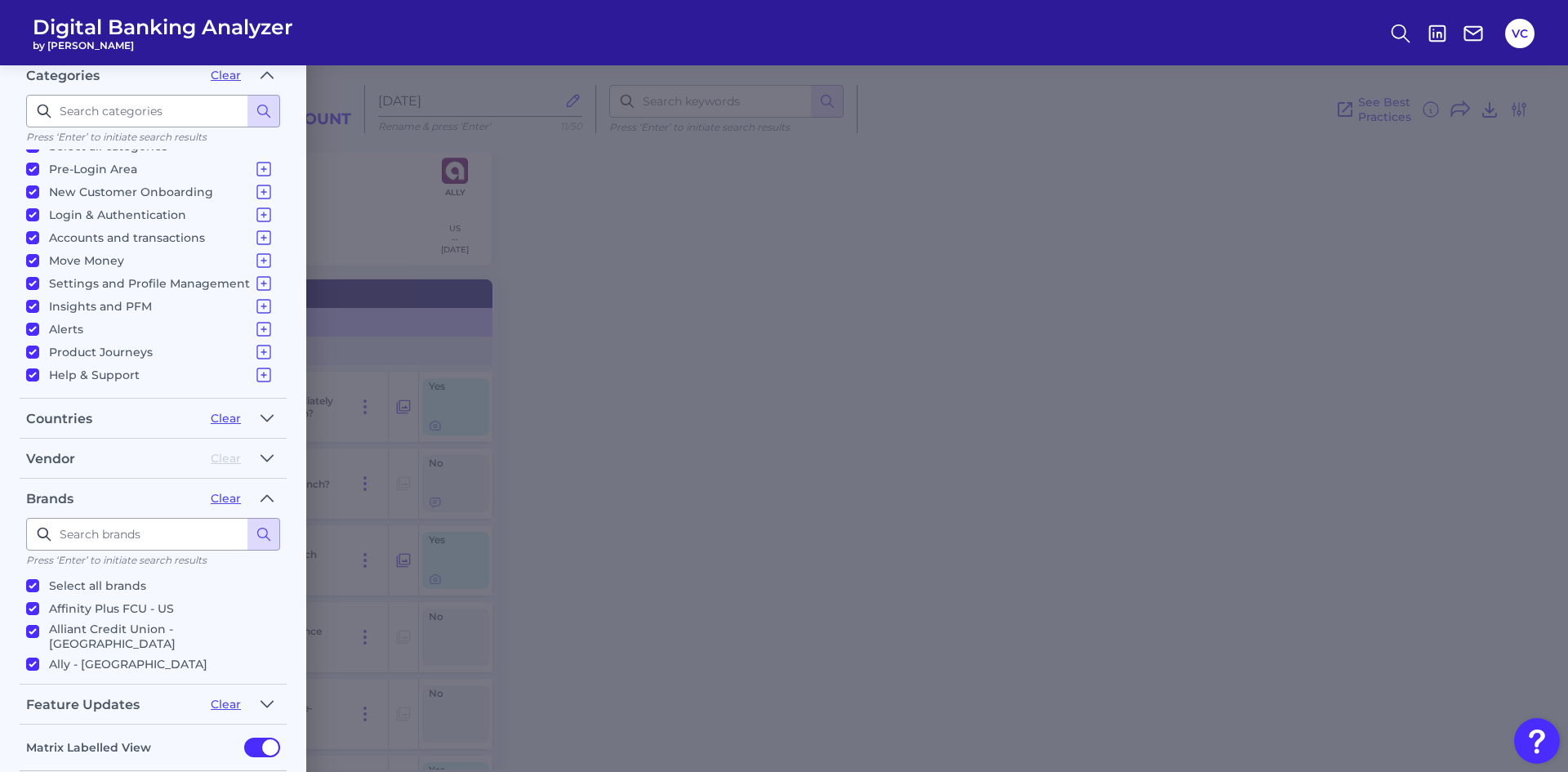
checkbox input "true"
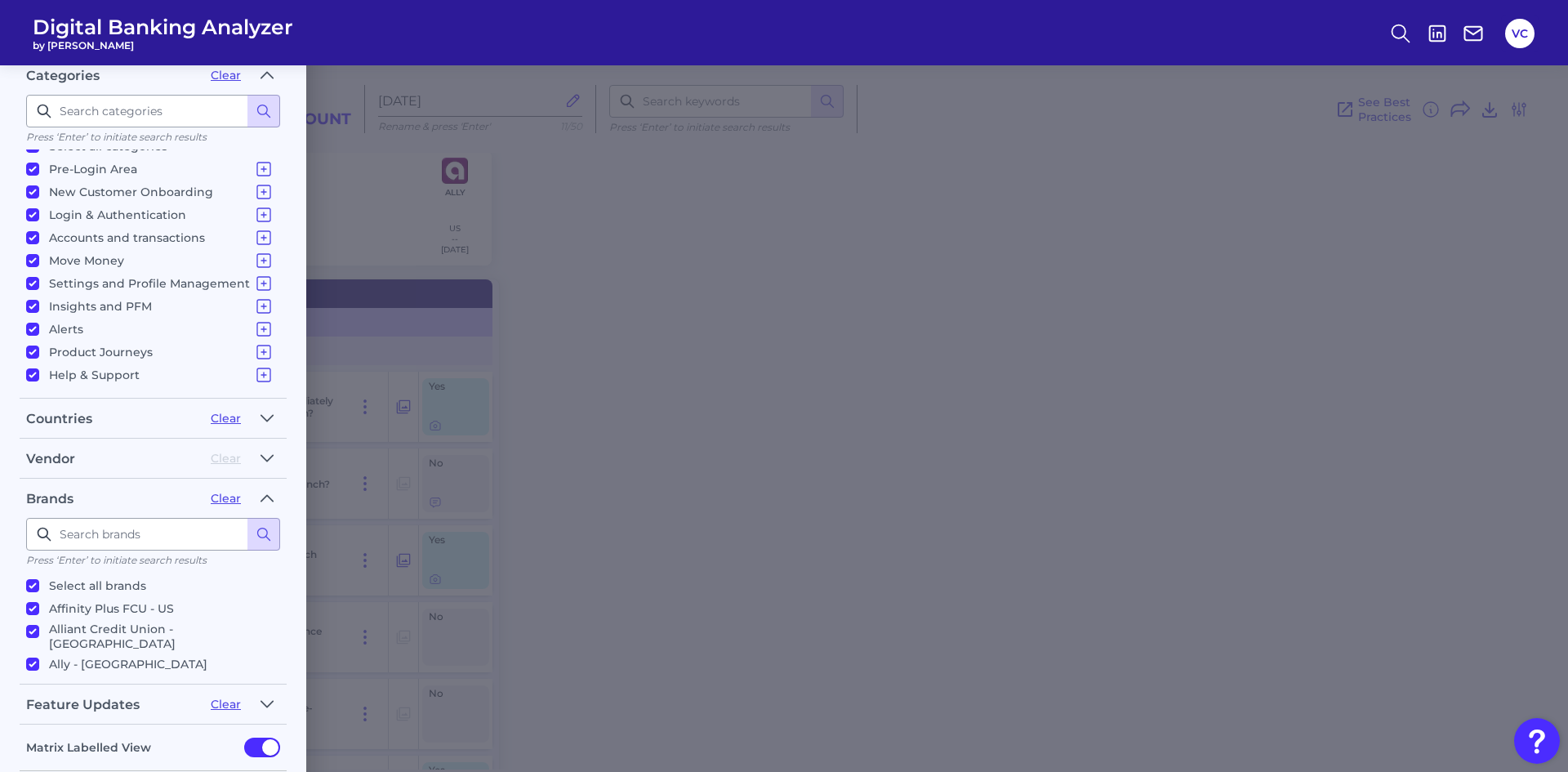
checkbox input "true"
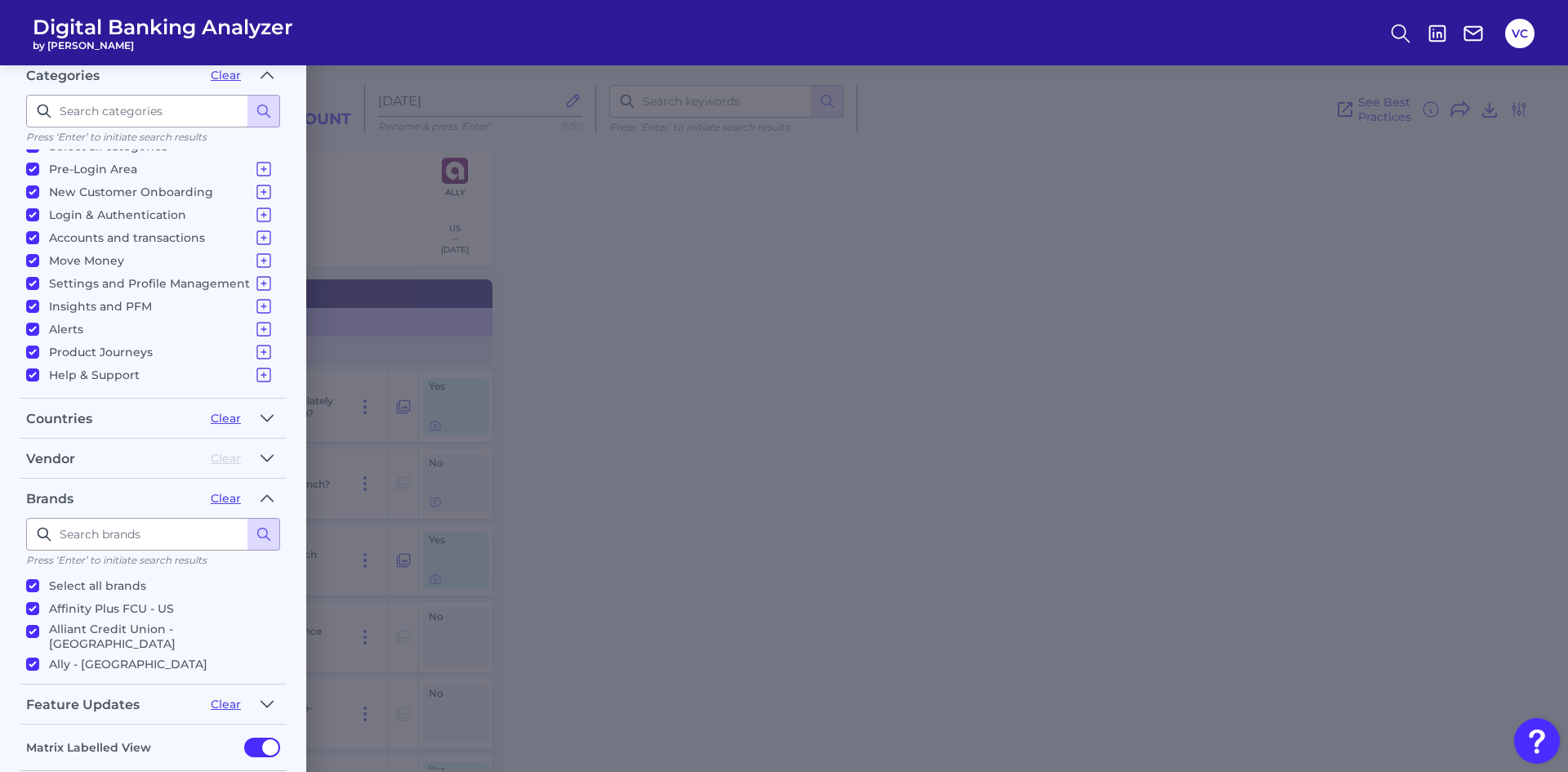
checkbox input "true"
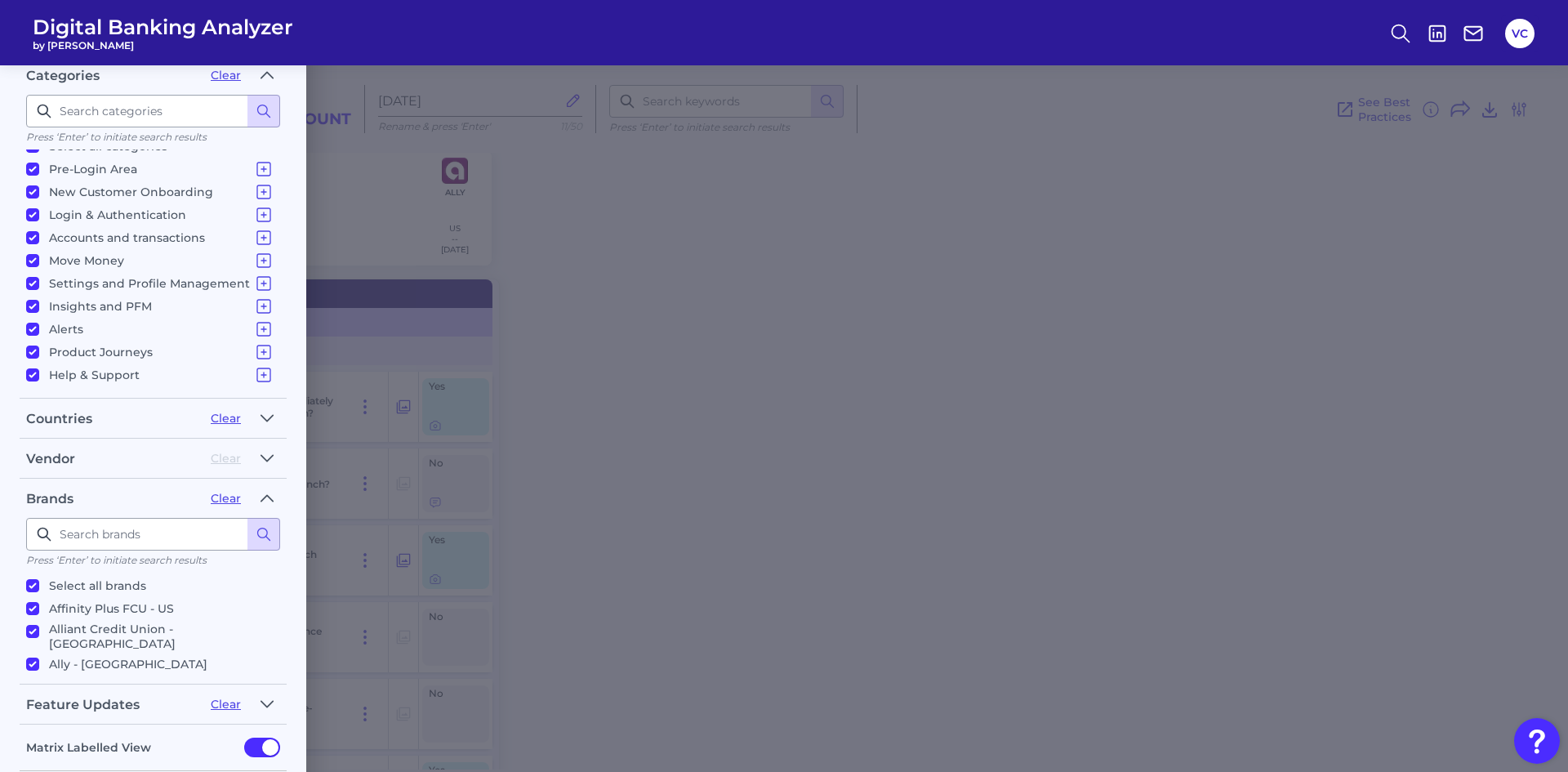
checkbox input "true"
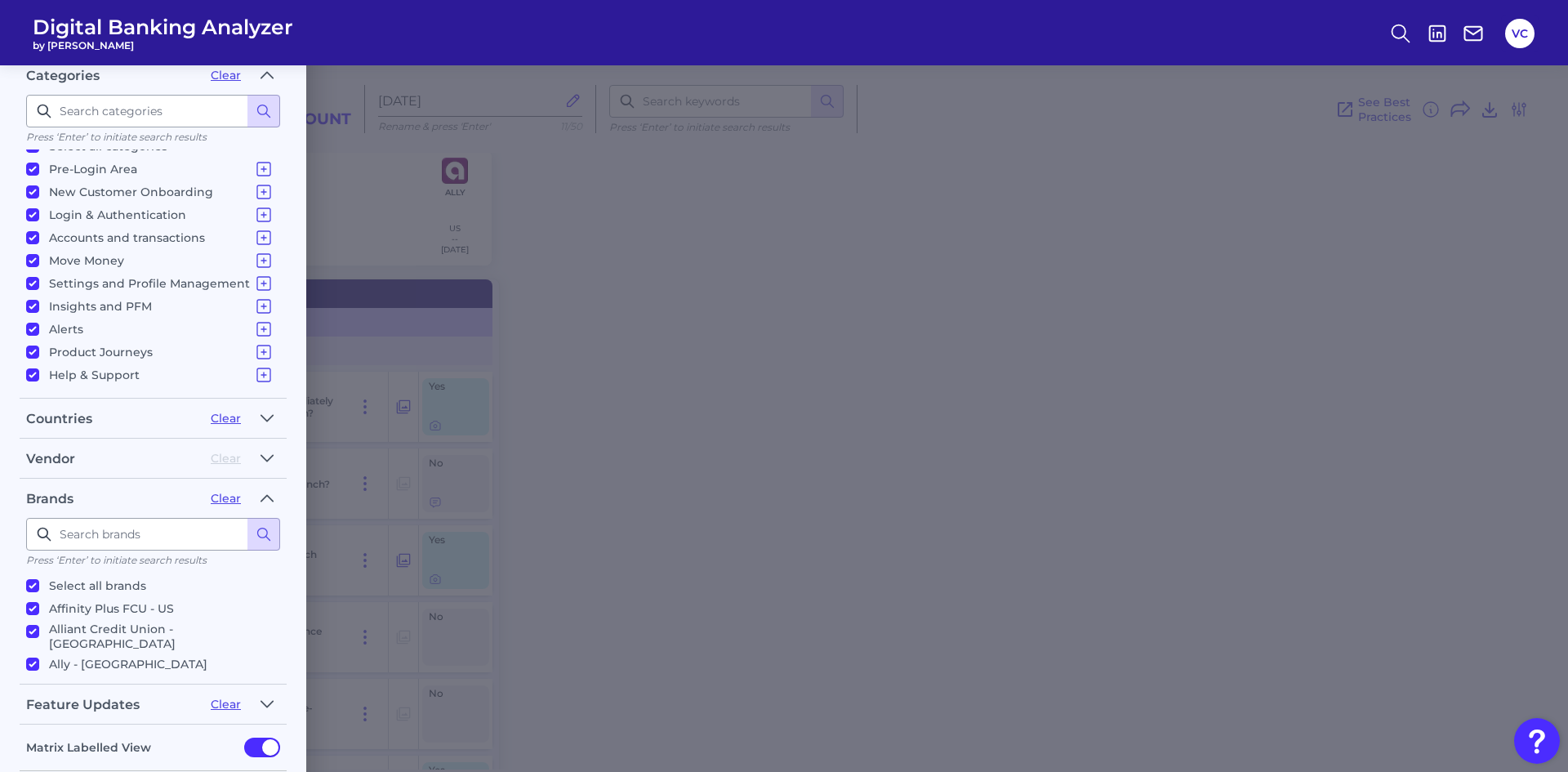
checkbox input "true"
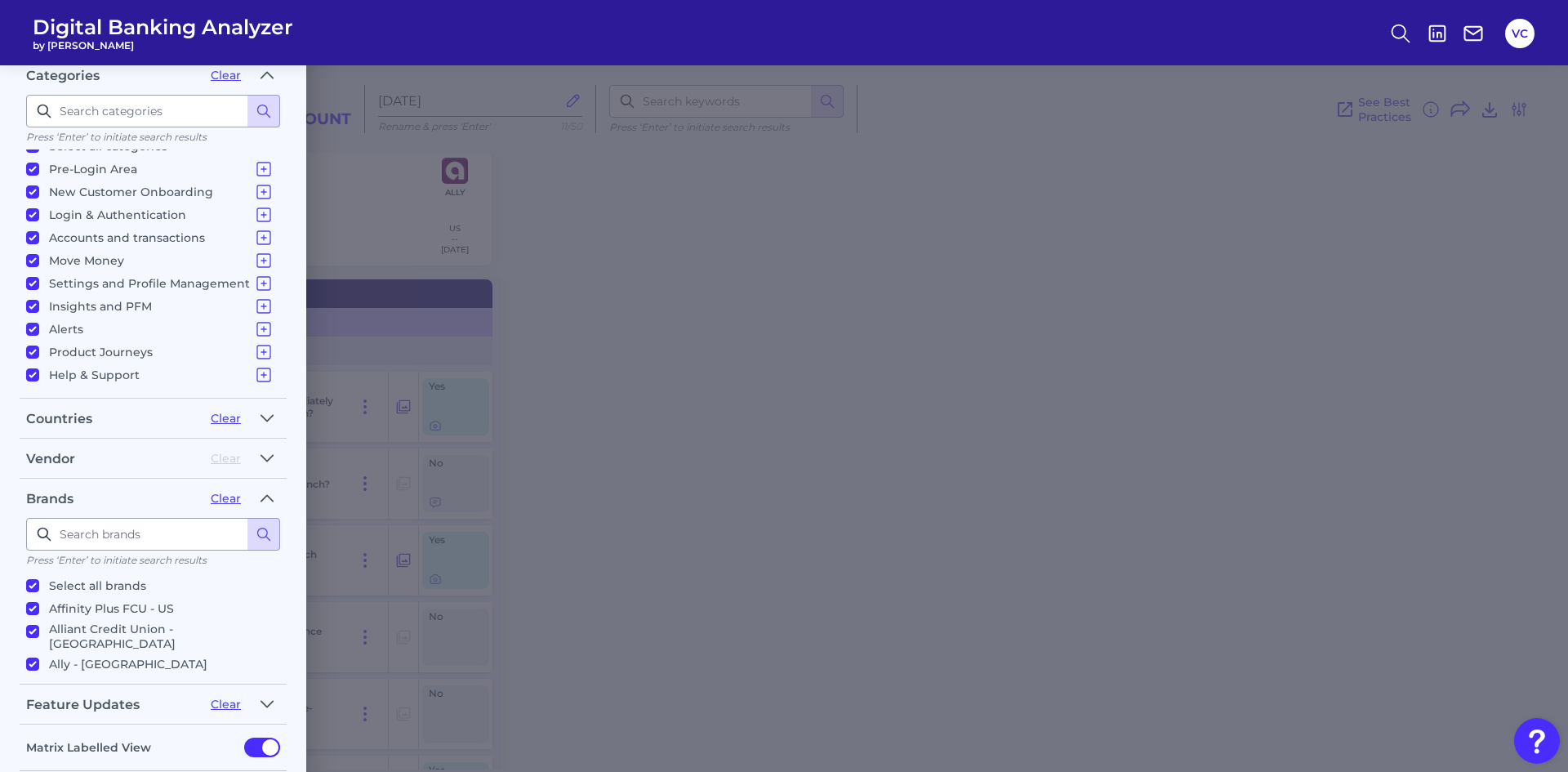
checkbox input "true"
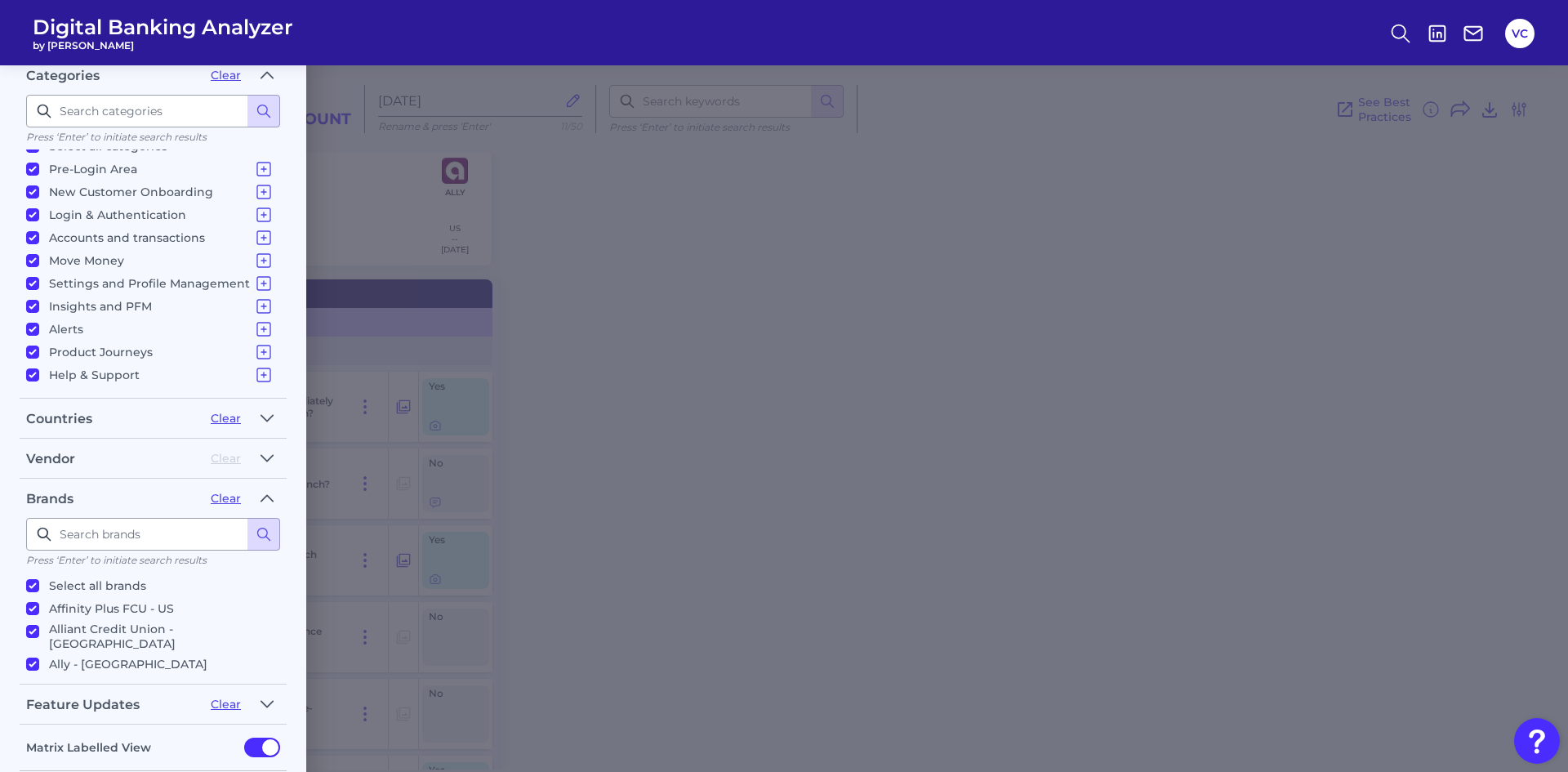
checkbox input "true"
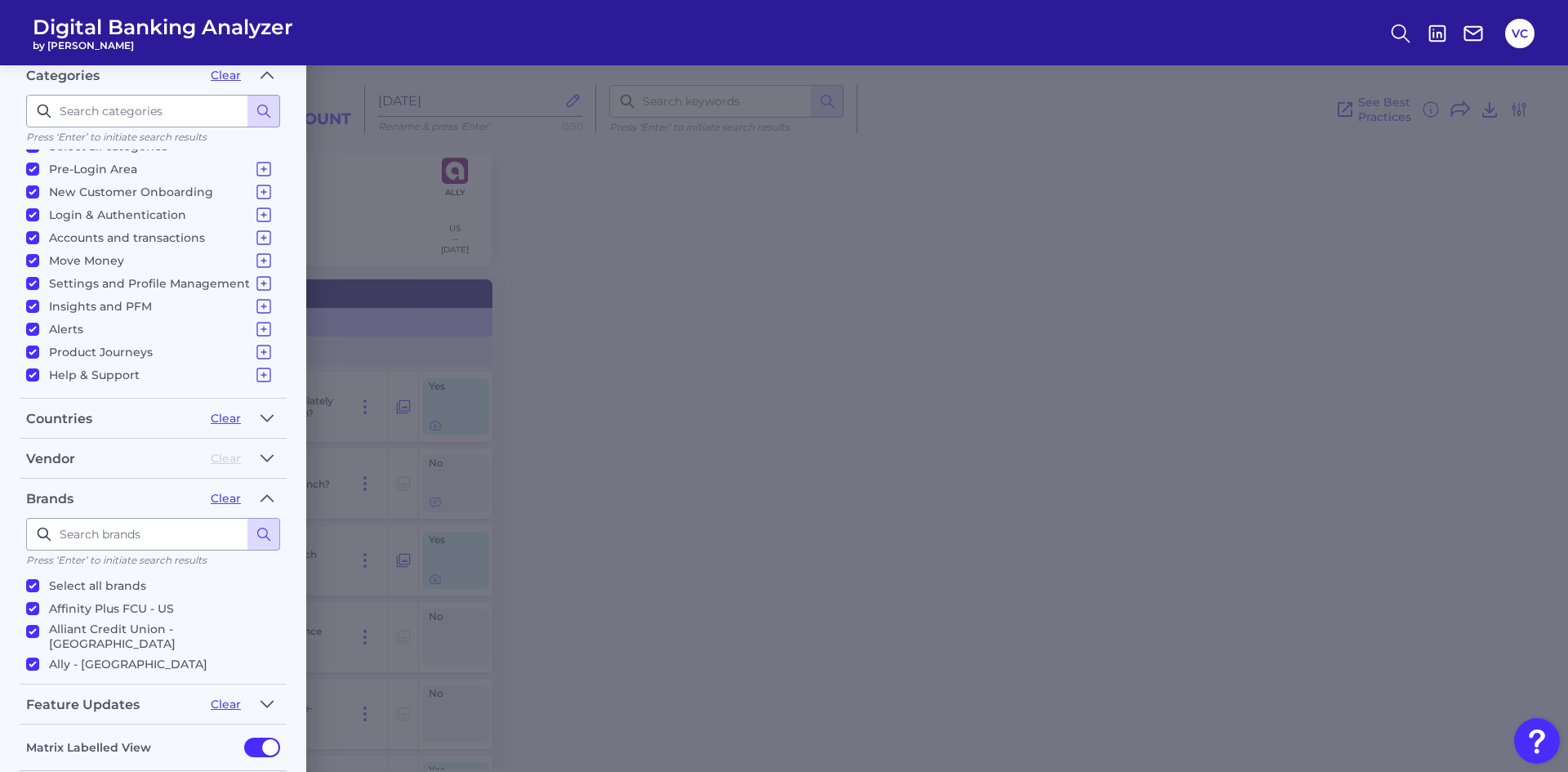
checkbox input "true"
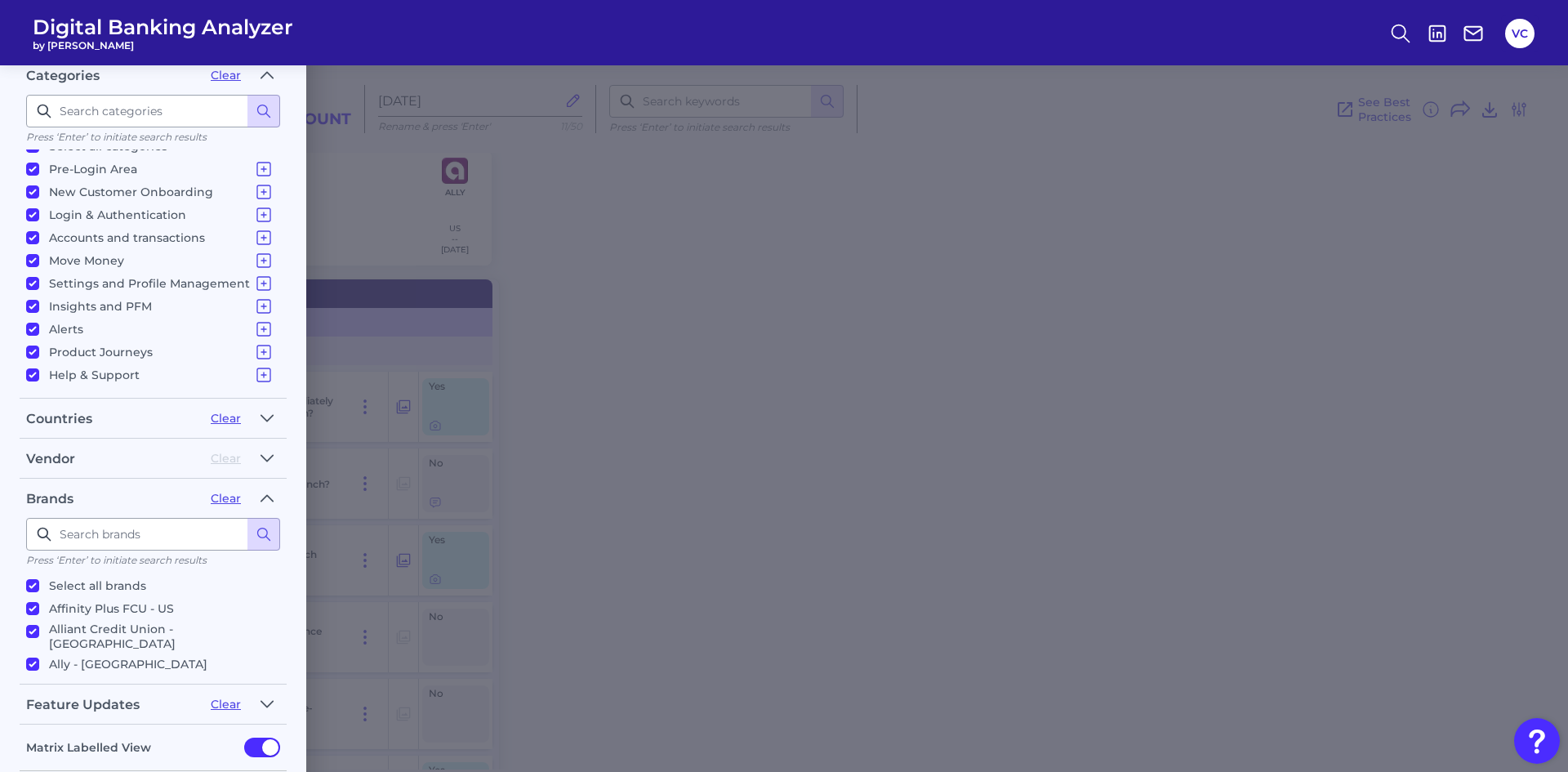
checkbox input "true"
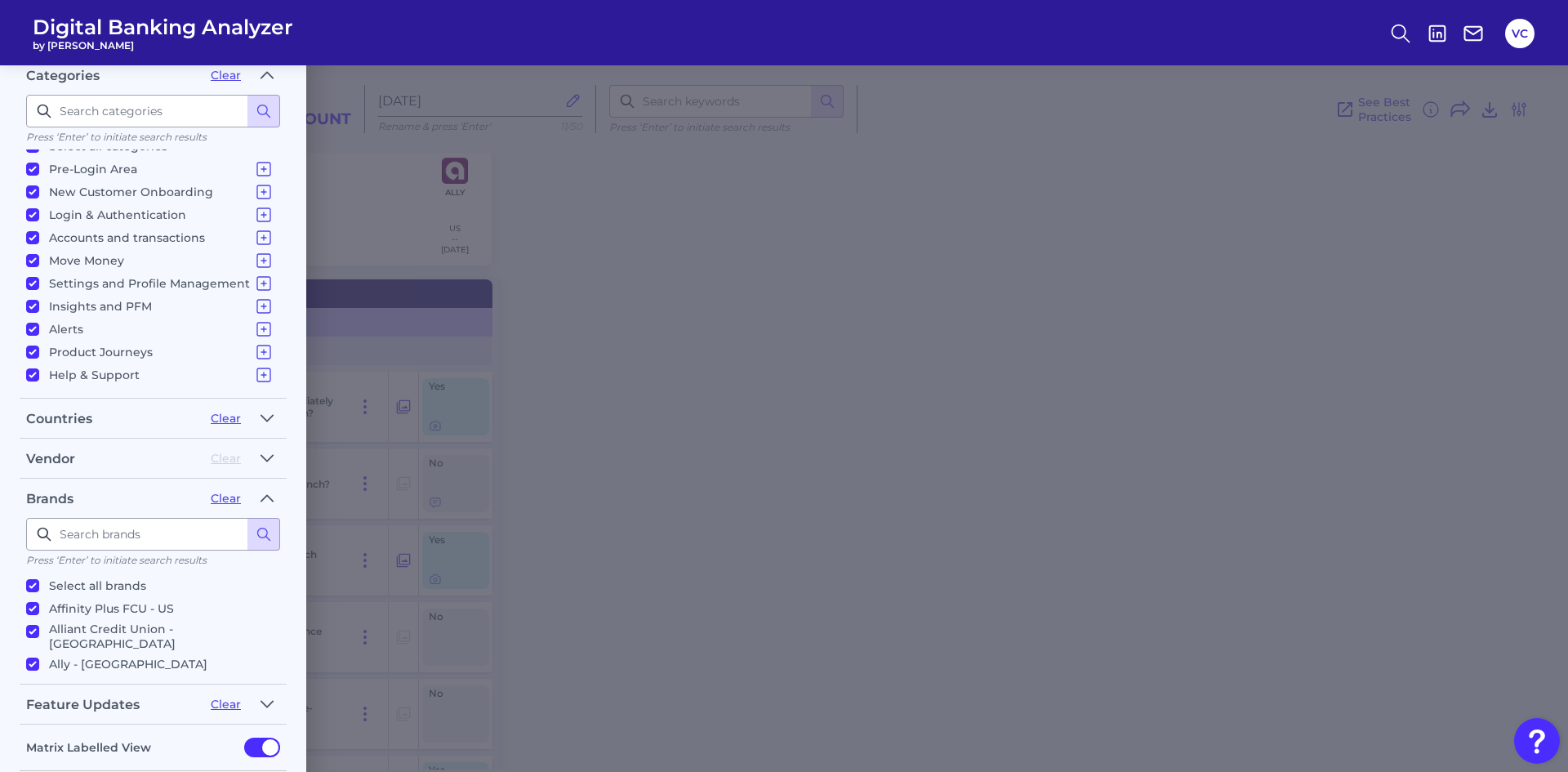
checkbox input "true"
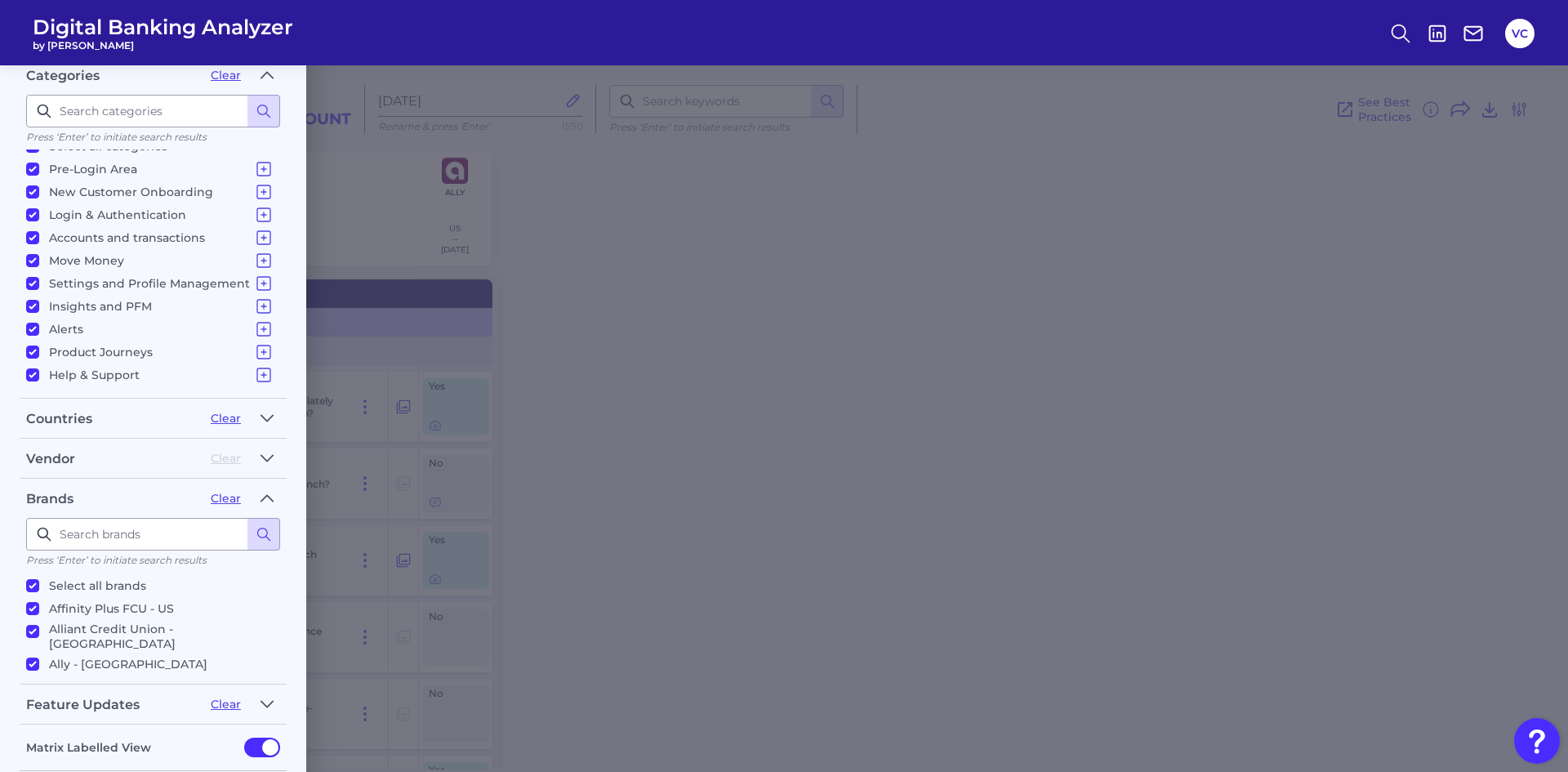
checkbox input "true"
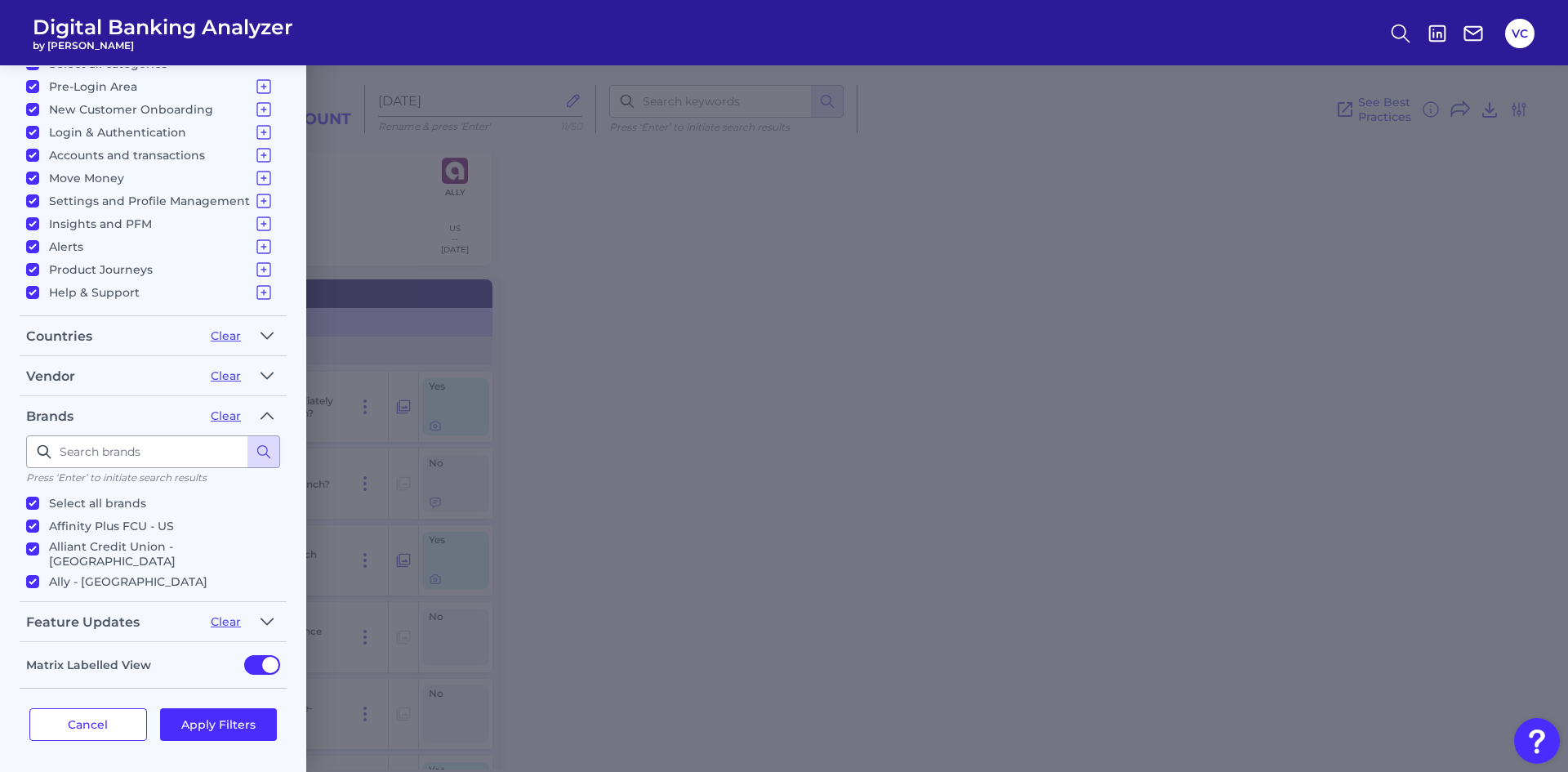
scroll to position [318, 0]
click at [246, 716] on button "Apply Filters" at bounding box center [218, 723] width 117 height 33
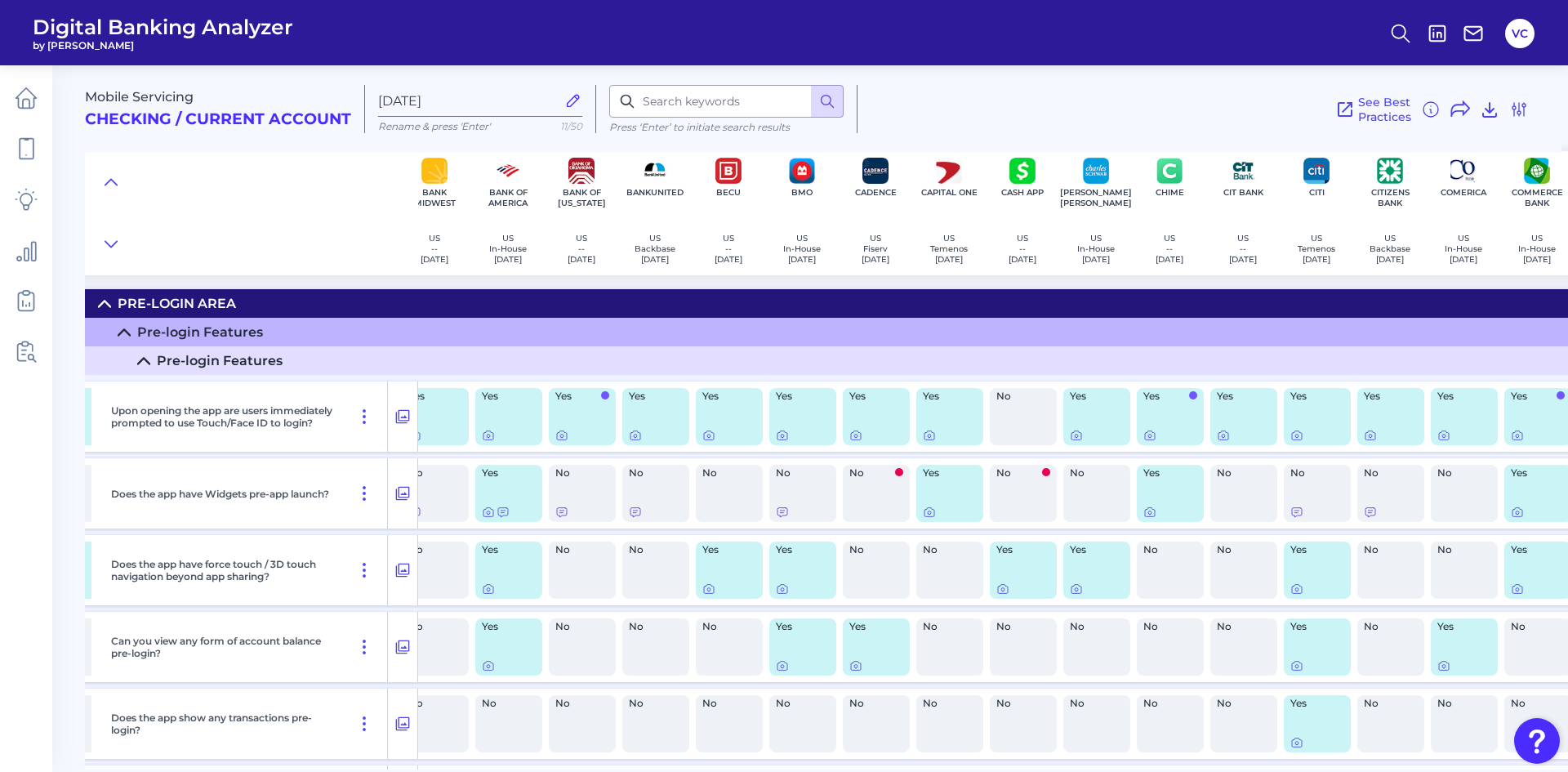
scroll to position [0, 259]
